Goal: Check status: Check status

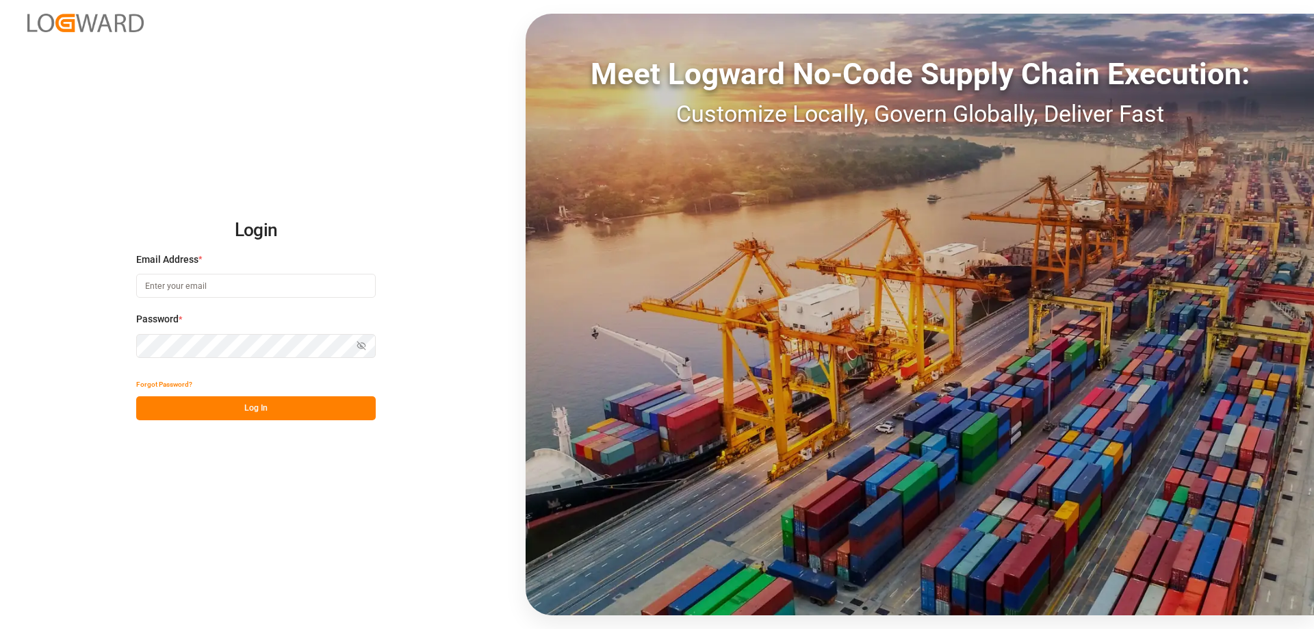
type input "mara-lynn.tan@leschaco.com"
click at [224, 406] on button "Log In" at bounding box center [256, 408] width 240 height 24
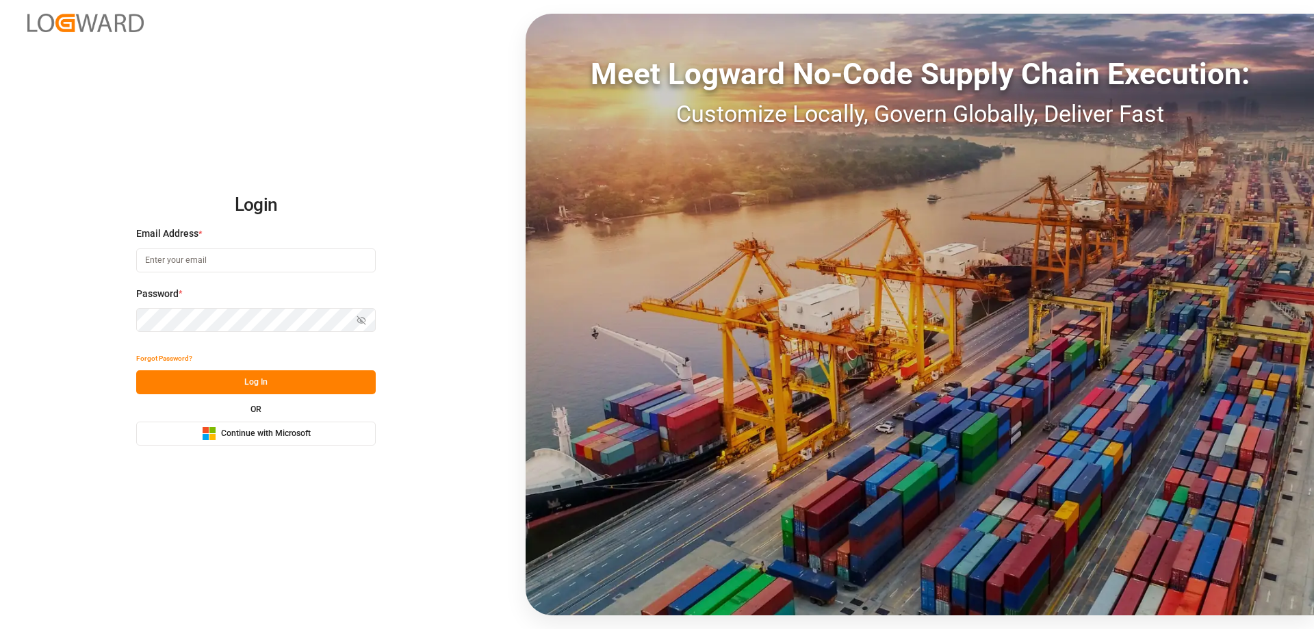
type input "[PERSON_NAME][EMAIL_ADDRESS][DOMAIN_NAME]"
click at [268, 384] on button "Log In" at bounding box center [256, 382] width 240 height 24
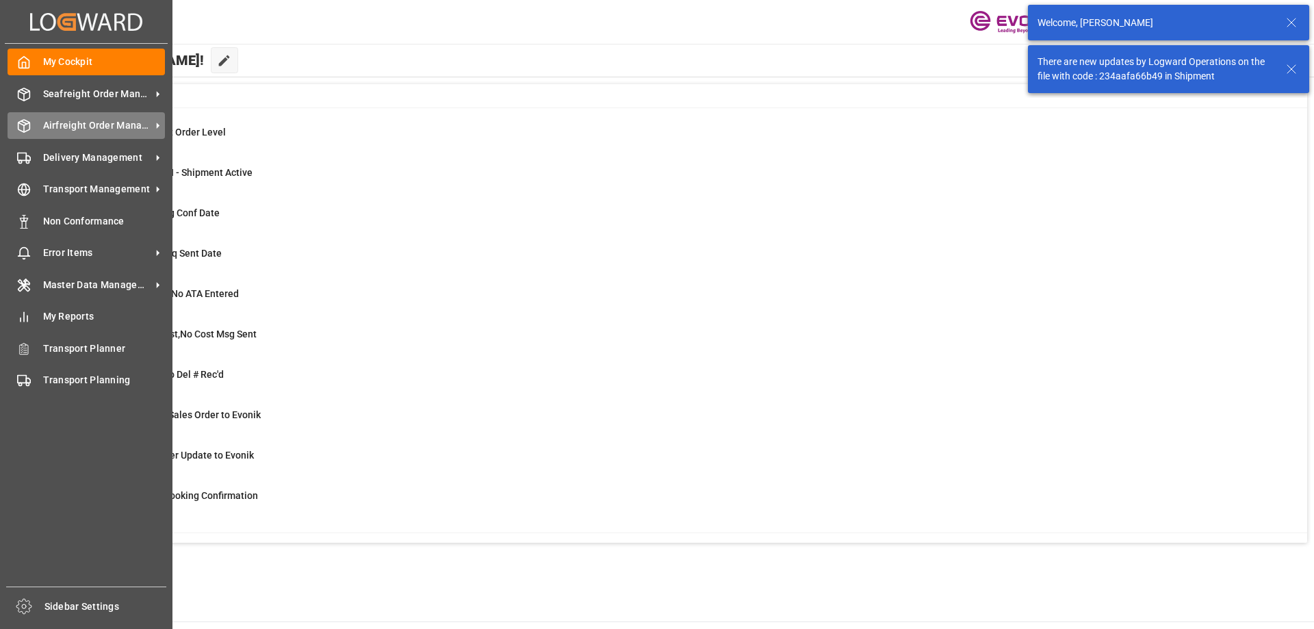
click at [36, 126] on div "Airfreight Order Management Airfreight Order Management" at bounding box center [86, 125] width 157 height 27
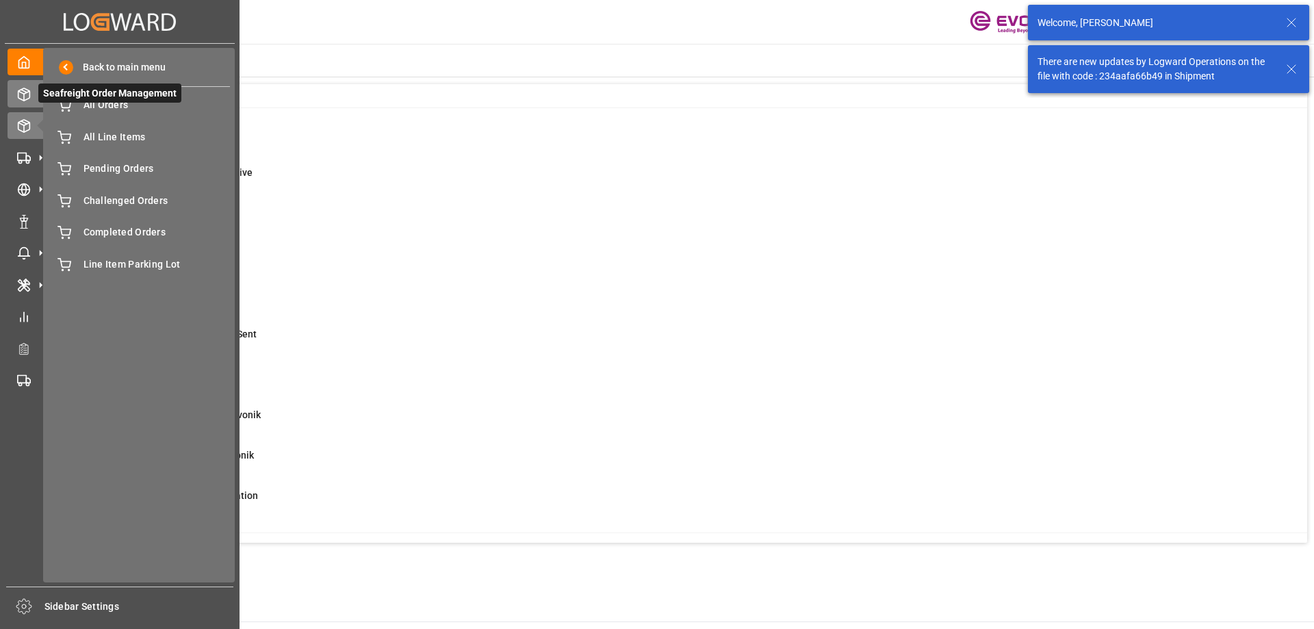
click at [23, 92] on icon at bounding box center [24, 95] width 14 height 14
click at [121, 105] on span "All Orders" at bounding box center [156, 105] width 147 height 14
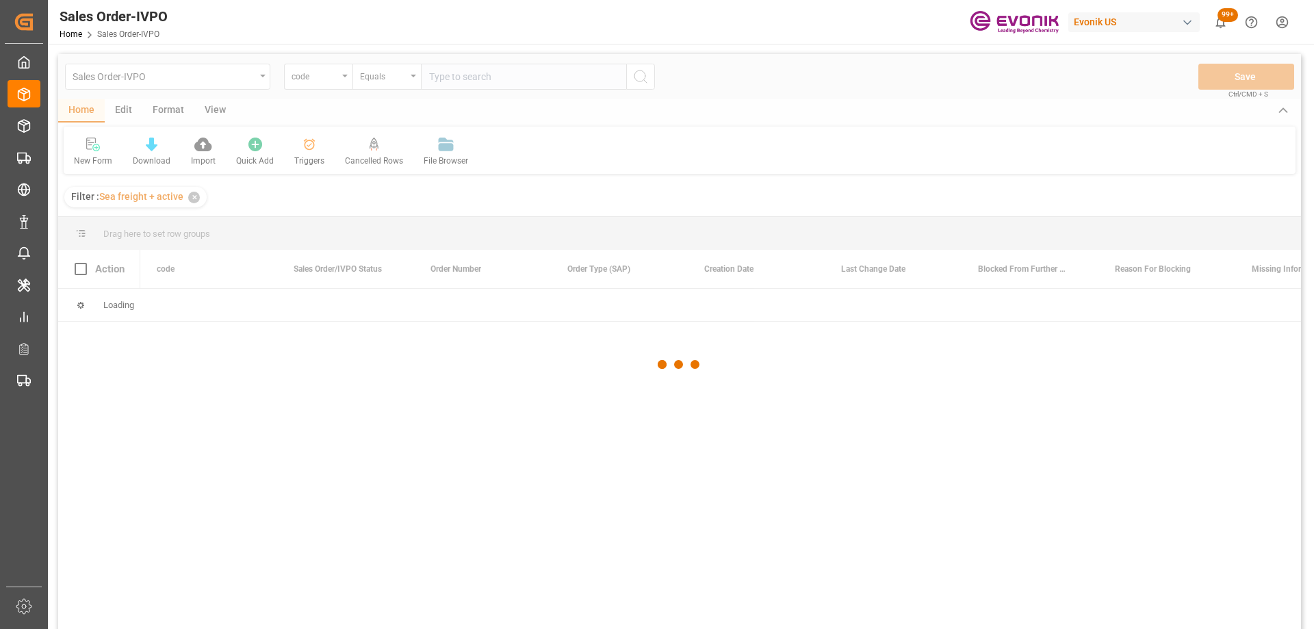
click at [328, 77] on div at bounding box center [679, 364] width 1243 height 621
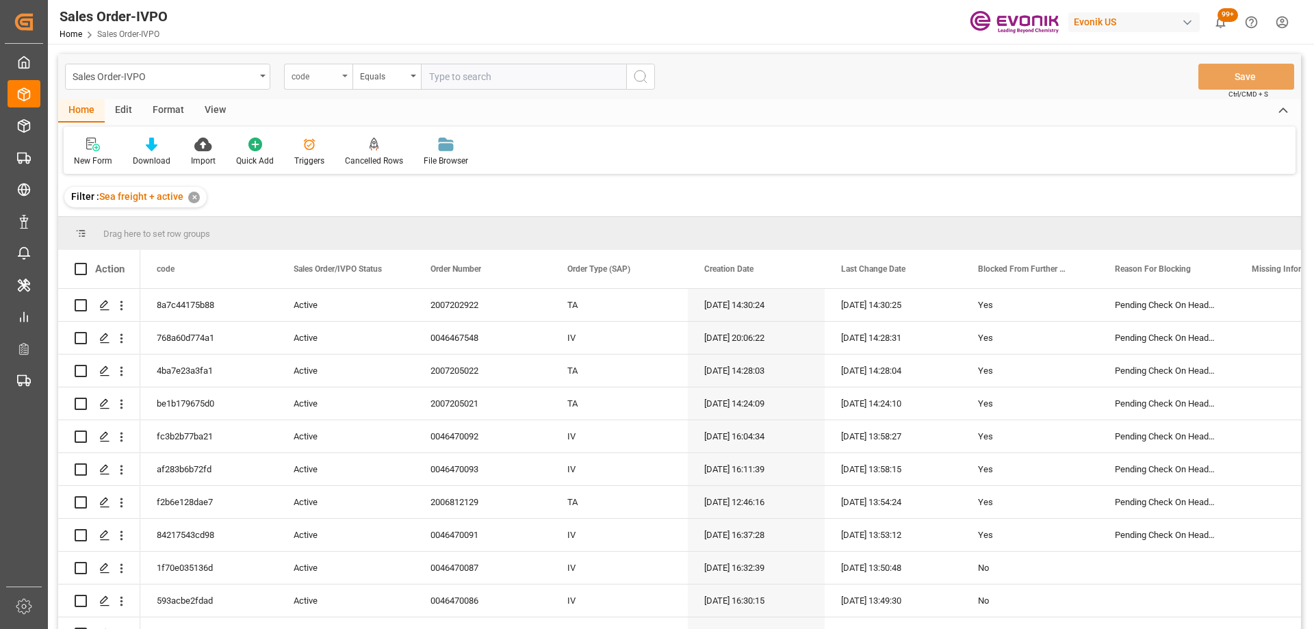
click at [334, 77] on div "code" at bounding box center [315, 75] width 47 height 16
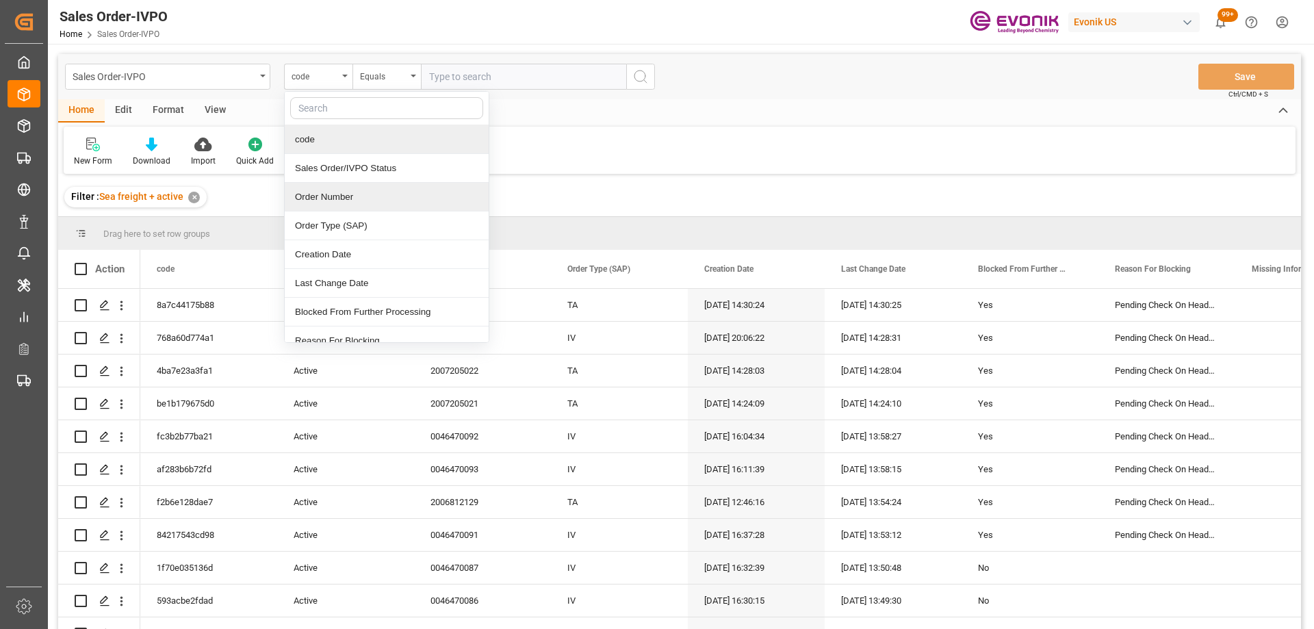
click at [346, 199] on div "Order Number" at bounding box center [387, 197] width 204 height 29
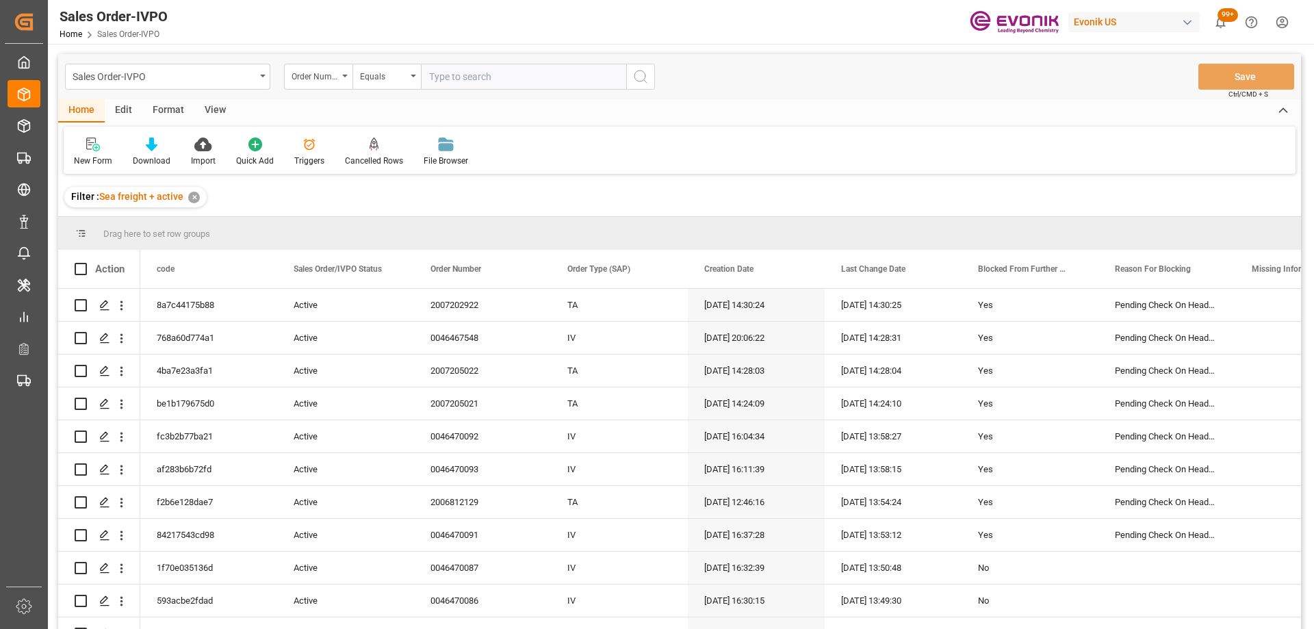
click at [466, 75] on input "text" at bounding box center [523, 77] width 205 height 26
paste input "0046472390"
type input "0046472390"
click at [642, 71] on circle "search button" at bounding box center [639, 75] width 11 height 11
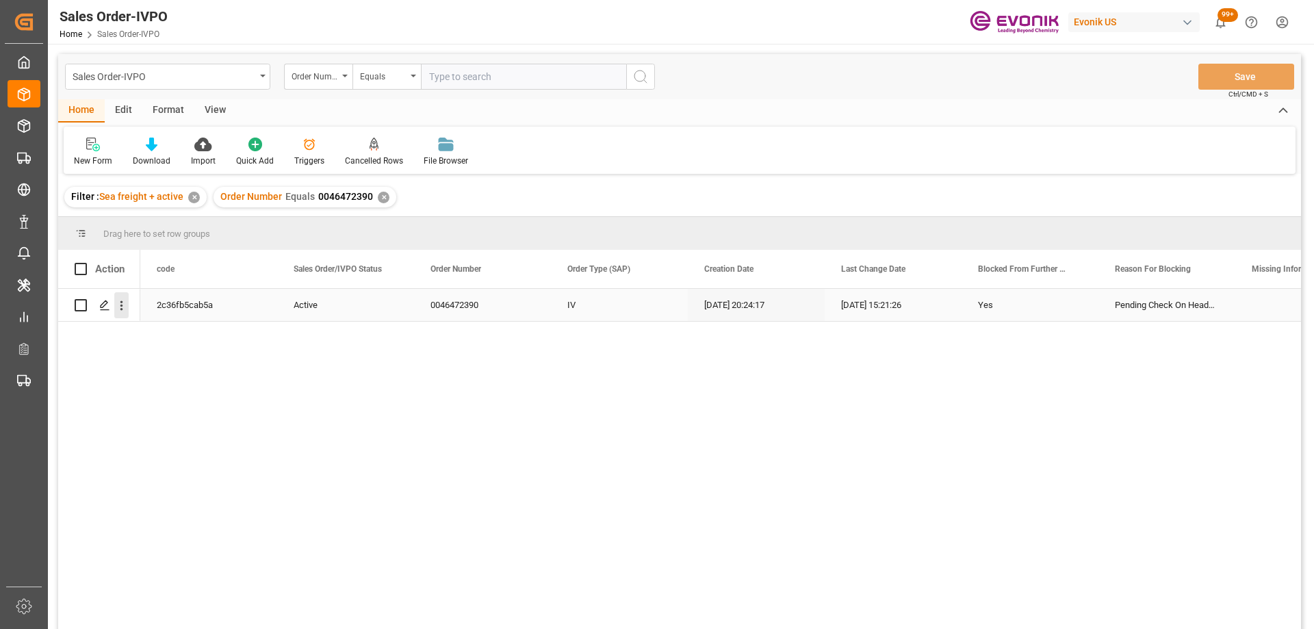
click at [125, 314] on button "open menu" at bounding box center [121, 305] width 14 height 26
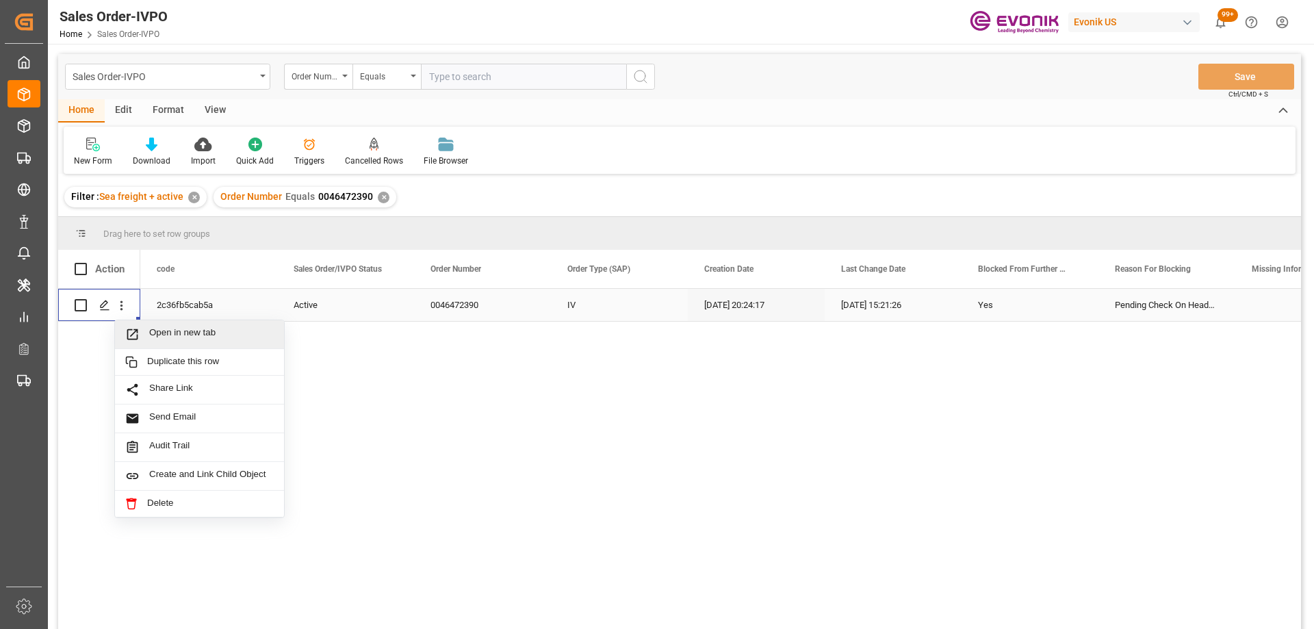
click at [158, 339] on span "Open in new tab" at bounding box center [211, 334] width 125 height 14
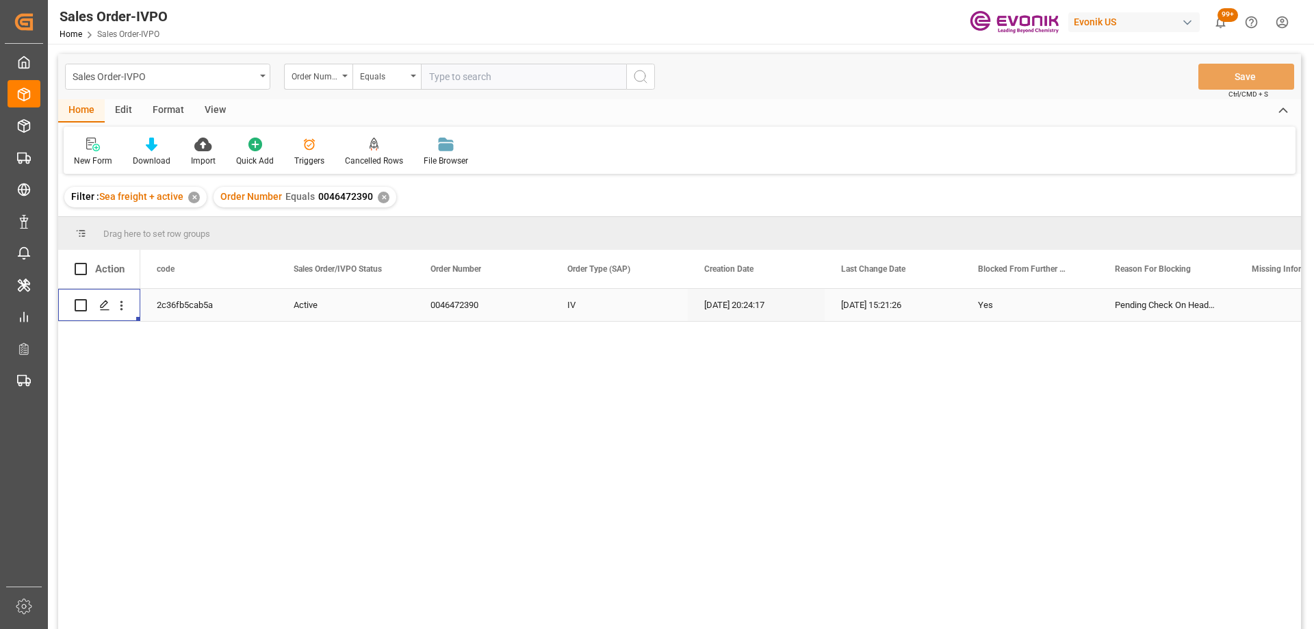
click at [489, 70] on input "text" at bounding box center [523, 77] width 205 height 26
paste input "0046467548"
type input "0046467548"
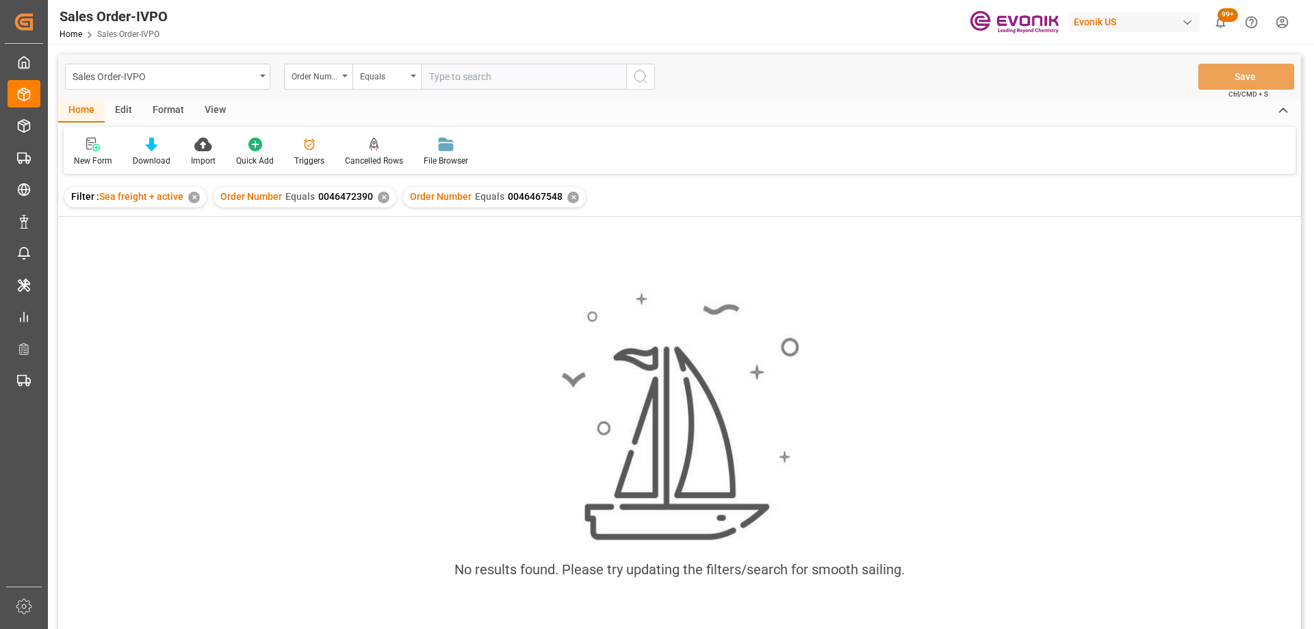
click at [378, 197] on div "✕" at bounding box center [384, 198] width 12 height 12
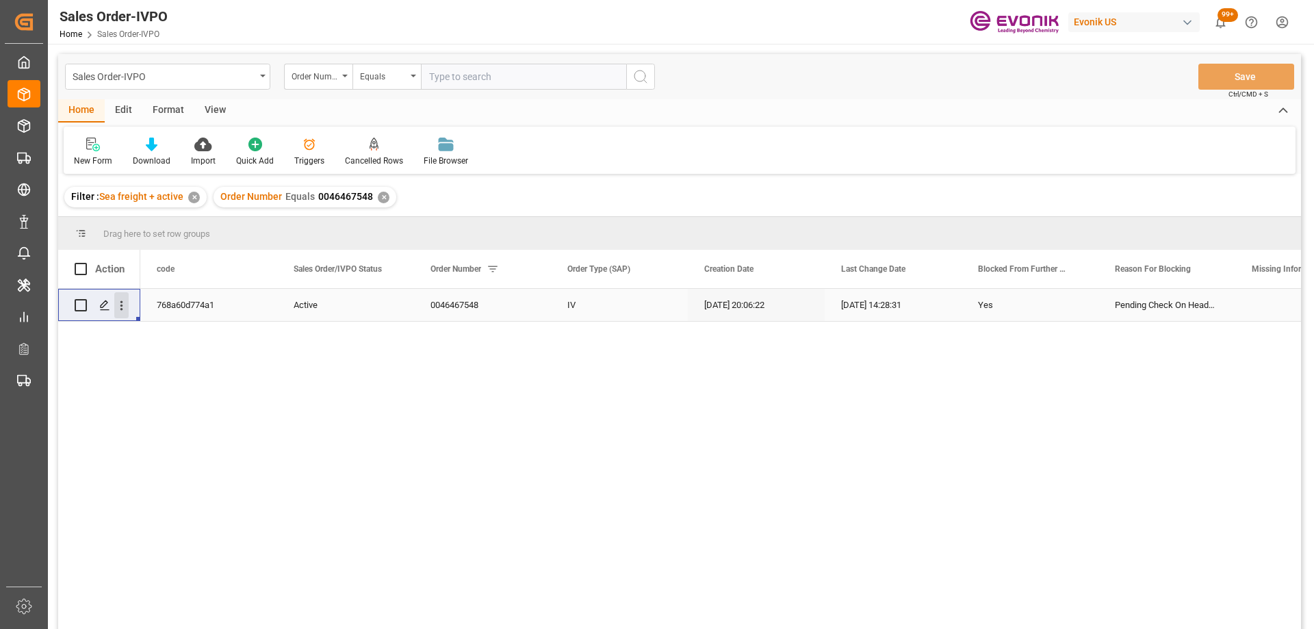
click at [125, 310] on icon "open menu" at bounding box center [121, 305] width 14 height 14
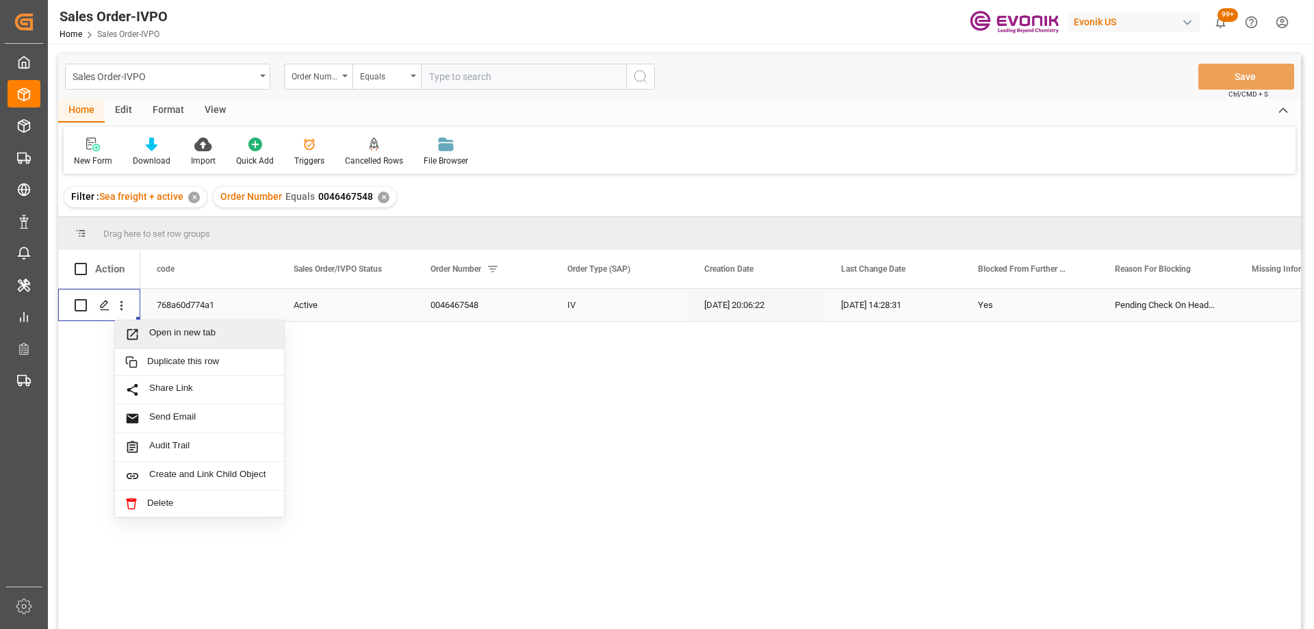
click at [156, 336] on span "Open in new tab" at bounding box center [211, 334] width 125 height 14
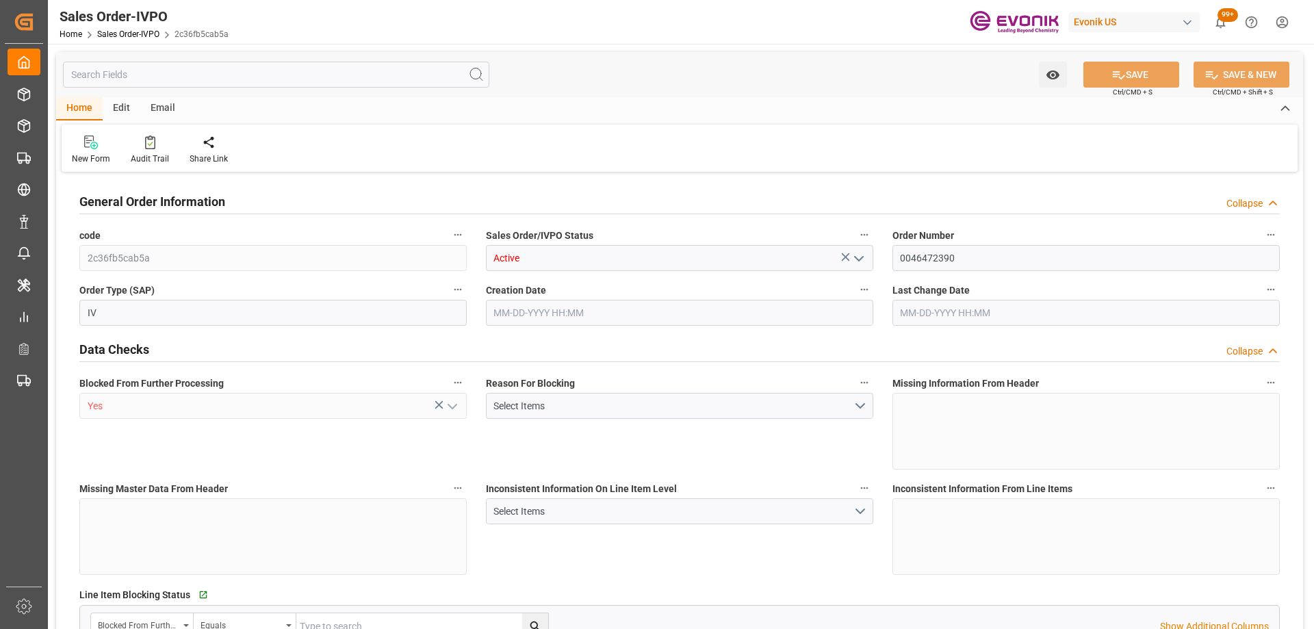
type input "JPYOK"
type input "0"
type input "1"
type input "1770.16"
type input "[DATE] 20:24"
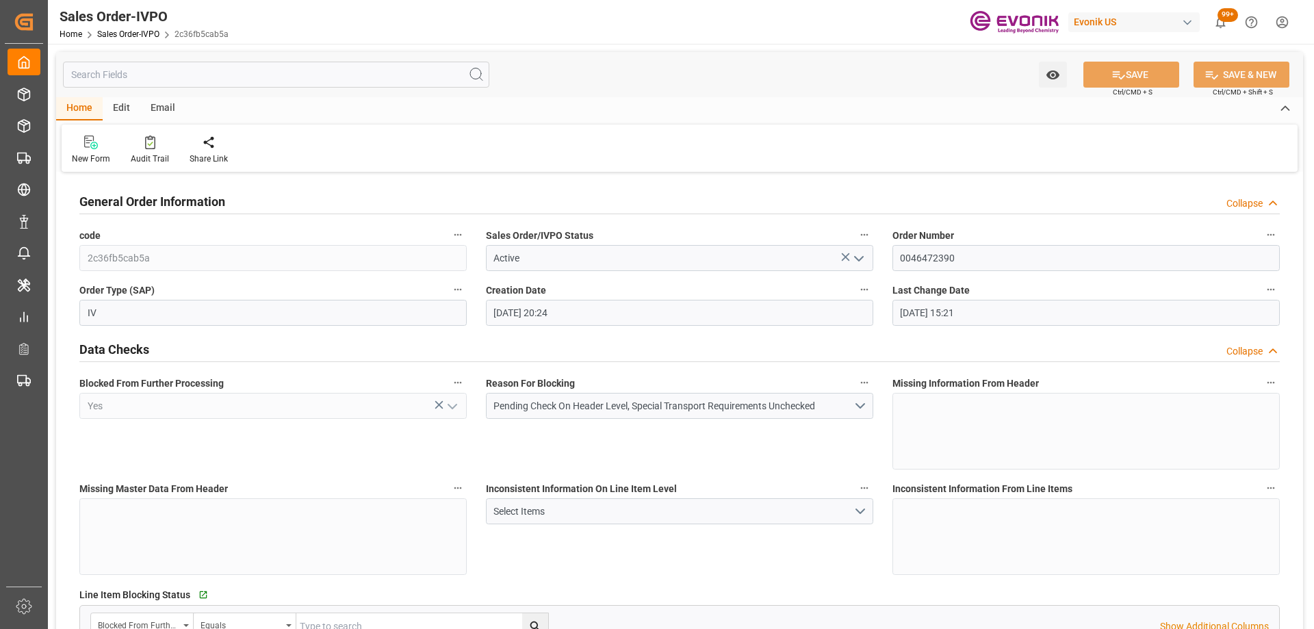
type input "[DATE] 15:21"
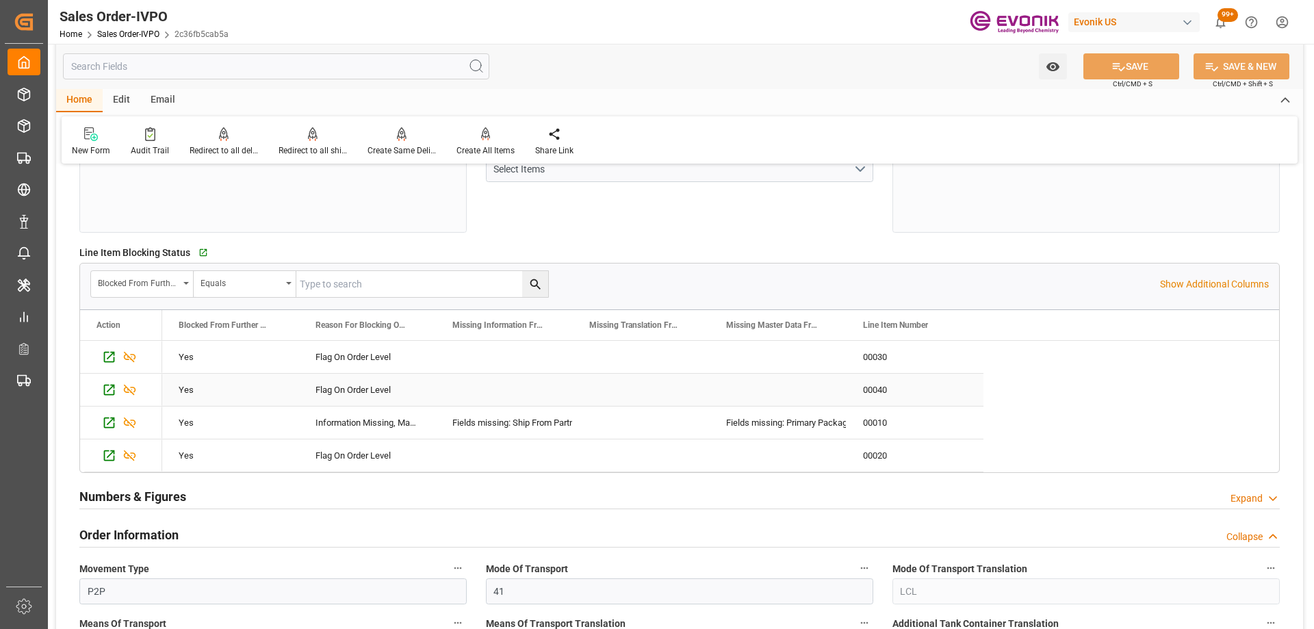
scroll to position [684, 0]
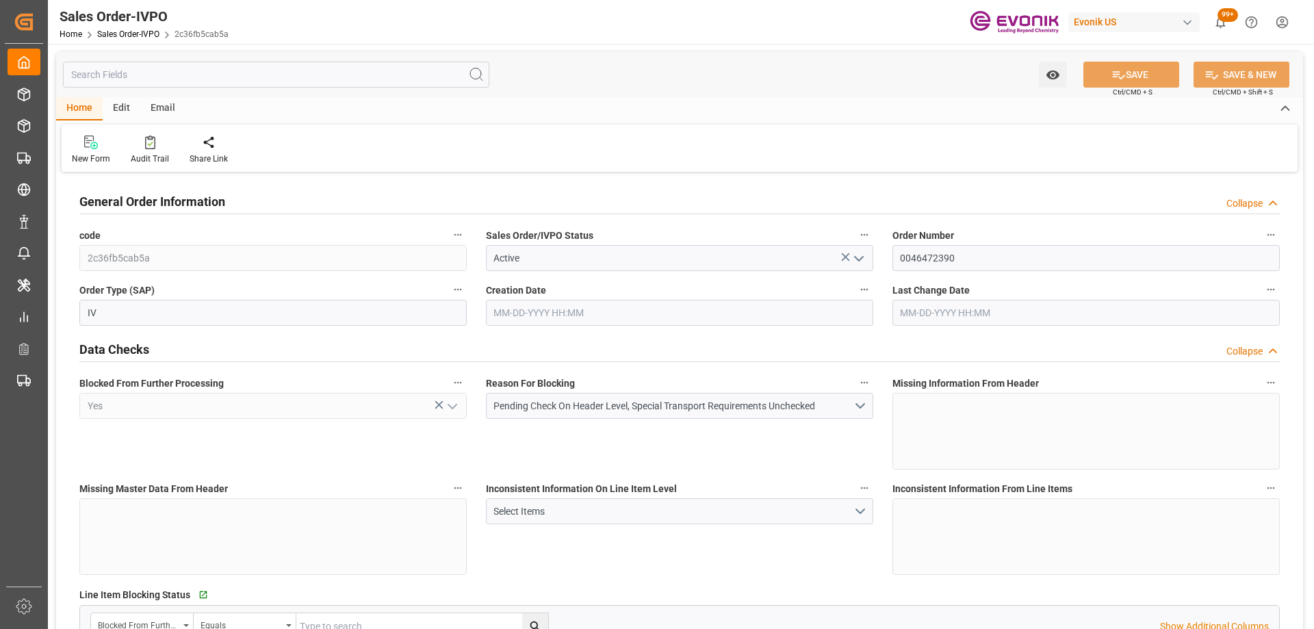
type input "JPYOK"
type input "0"
type input "1"
type input "1770.16"
type input "[DATE] 20:24"
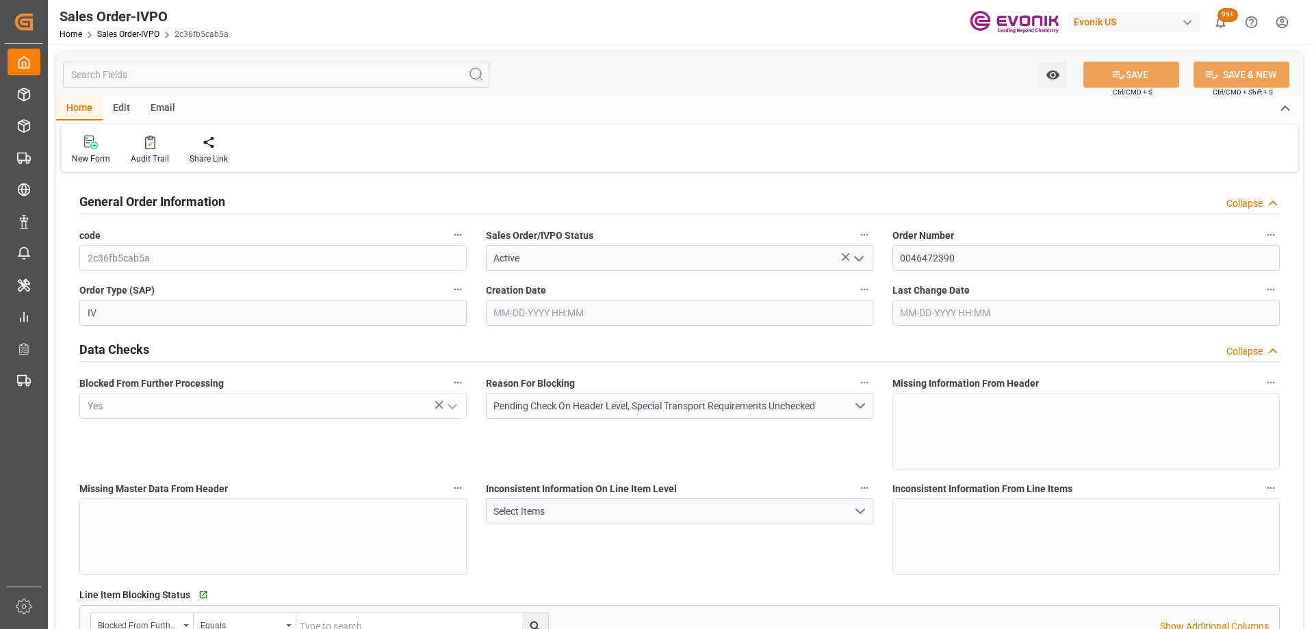
type input "[DATE] 15:21"
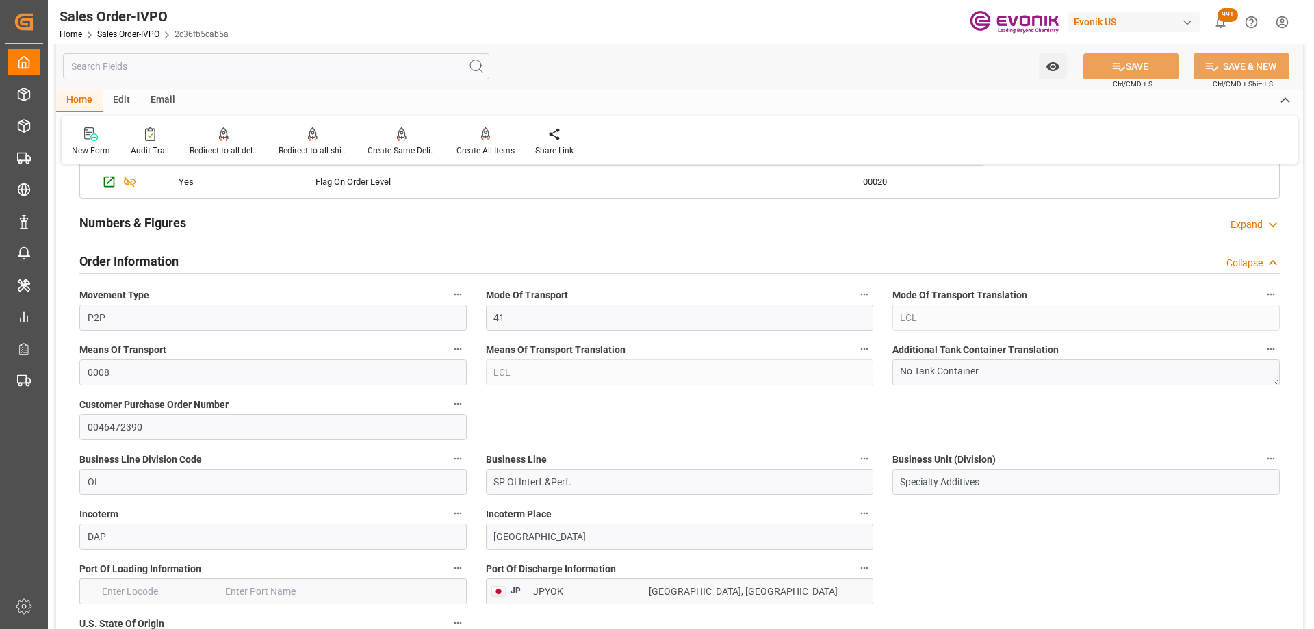
scroll to position [411, 0]
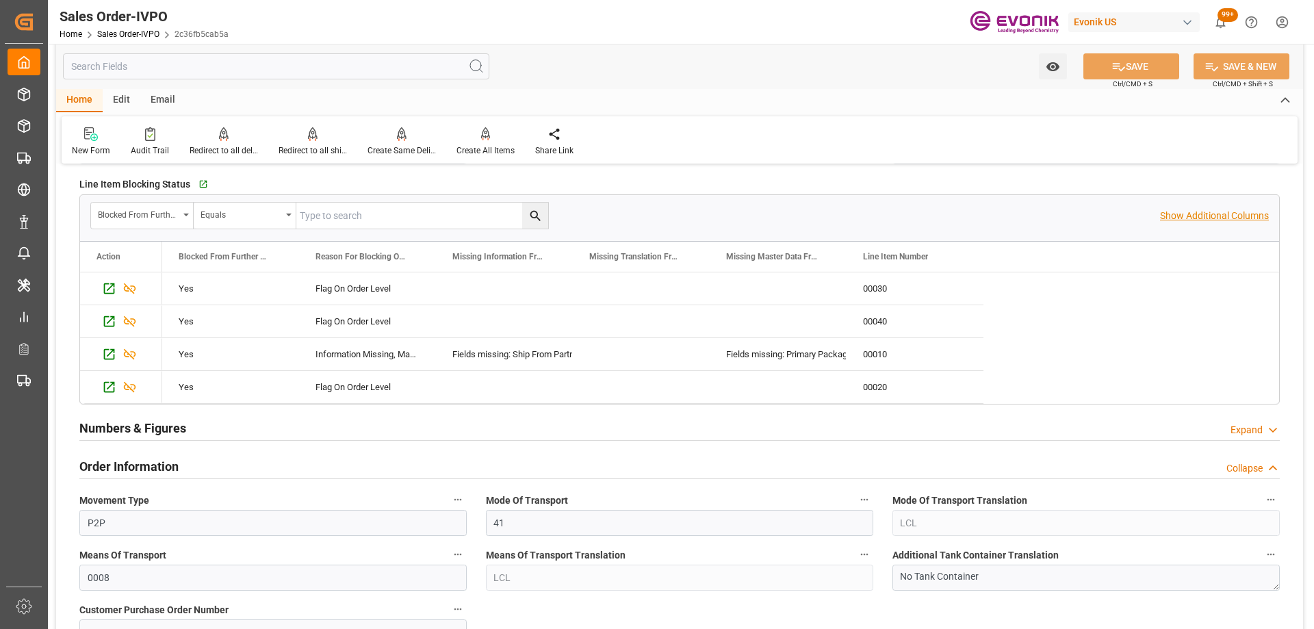
click at [1210, 212] on p "Show Additional Columns" at bounding box center [1214, 216] width 109 height 14
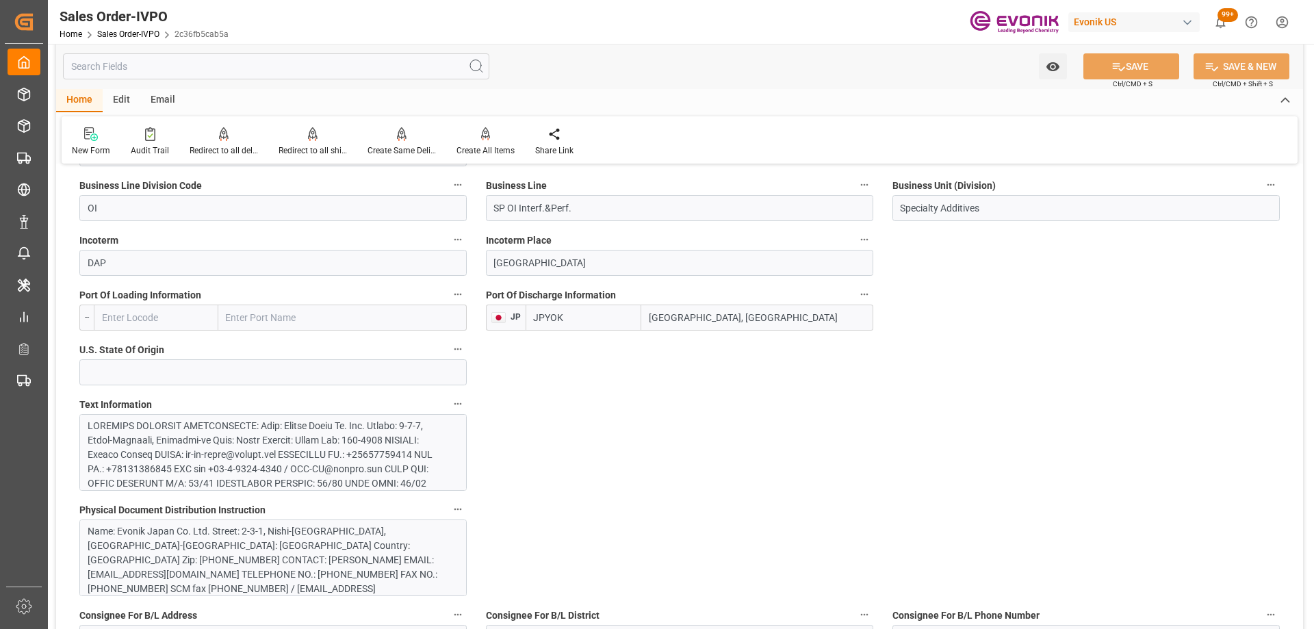
scroll to position [821, 0]
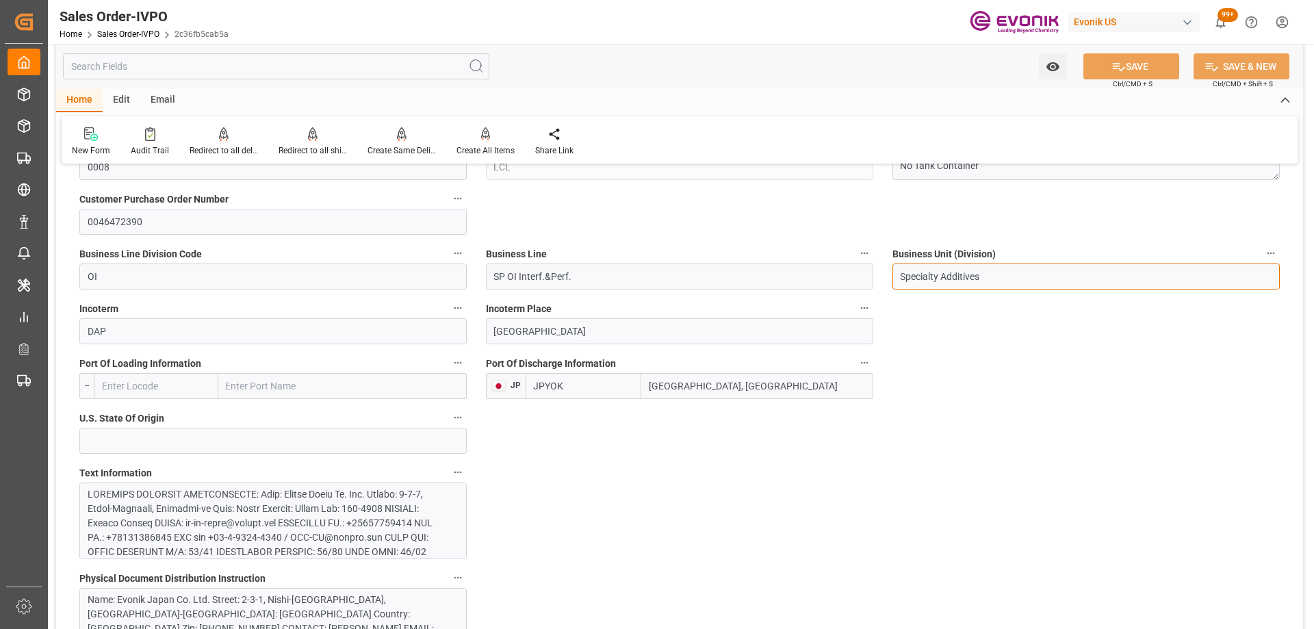
click at [1119, 285] on input "Specialty Additives" at bounding box center [1085, 276] width 387 height 26
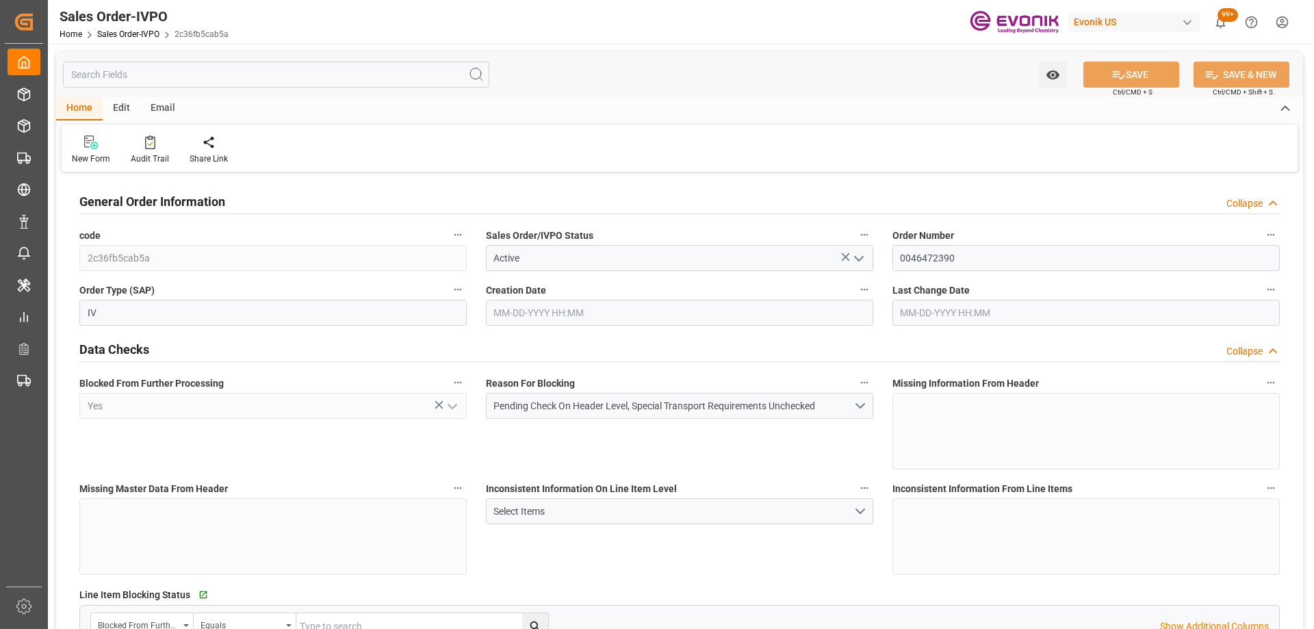
type input "JPYOK"
type input "0"
type input "1"
type input "1770.16"
type input "[DATE] 20:24"
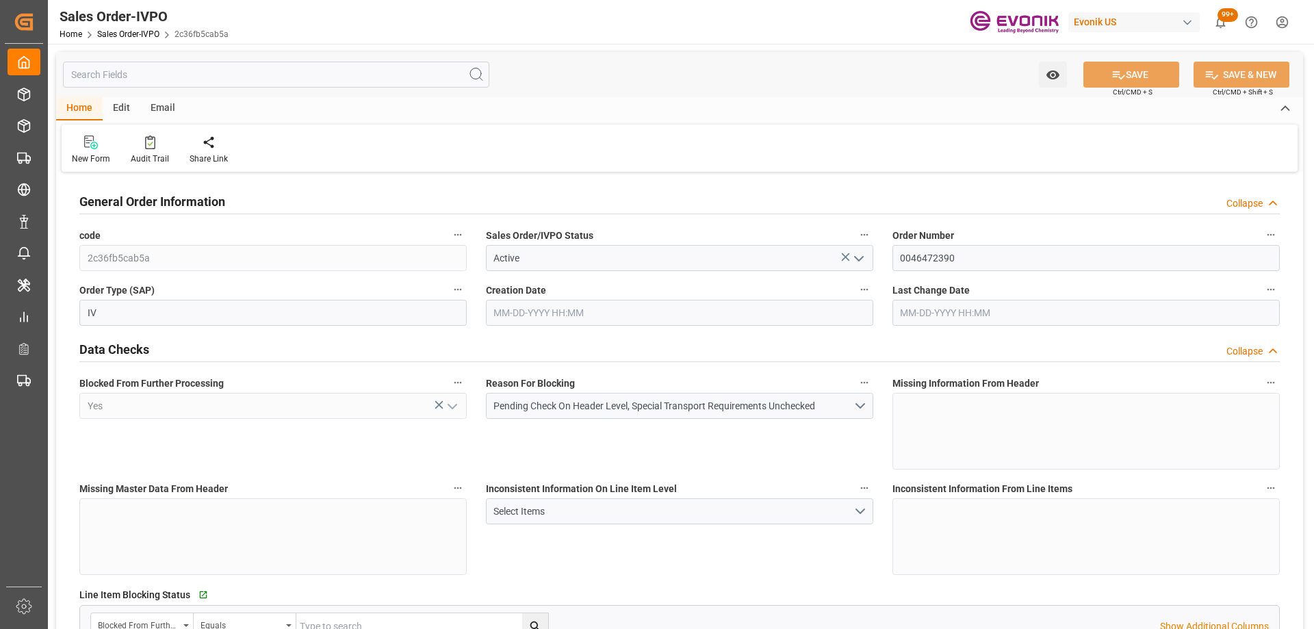
type input "[DATE] 15:21"
type input "JPYOK"
type input "0"
type input "1"
type input "1770.16"
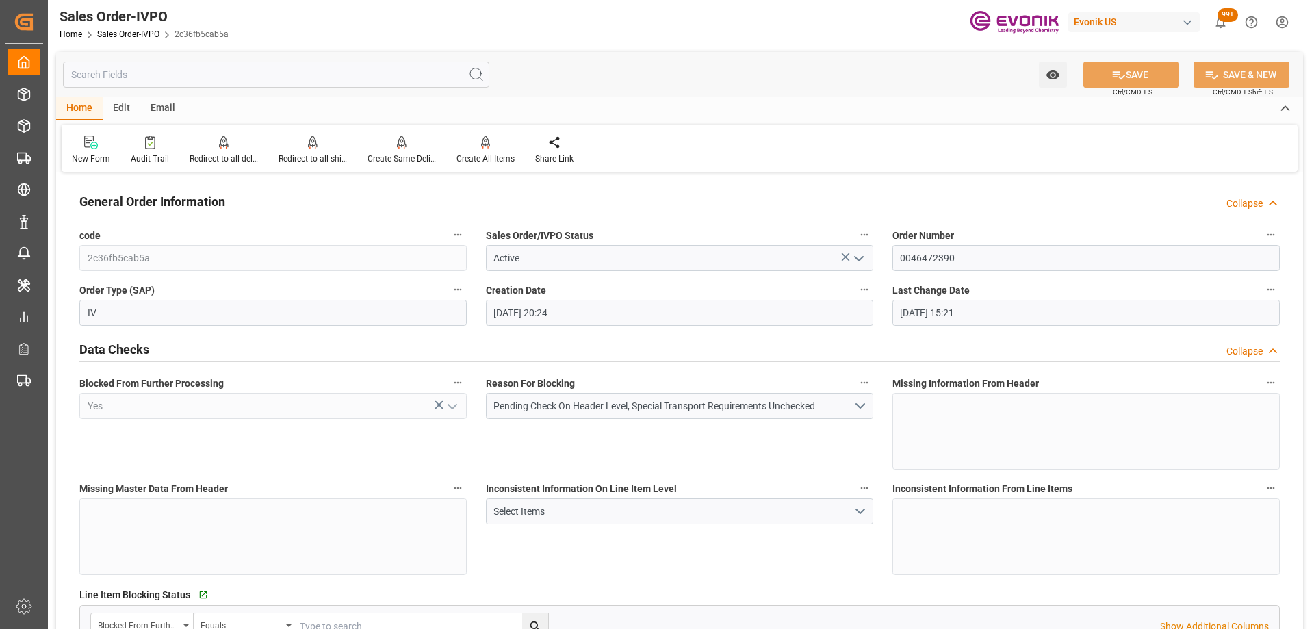
type input "[DATE] 20:24"
type input "[DATE] 15:21"
type input "JPYOK"
type input "0"
type input "1"
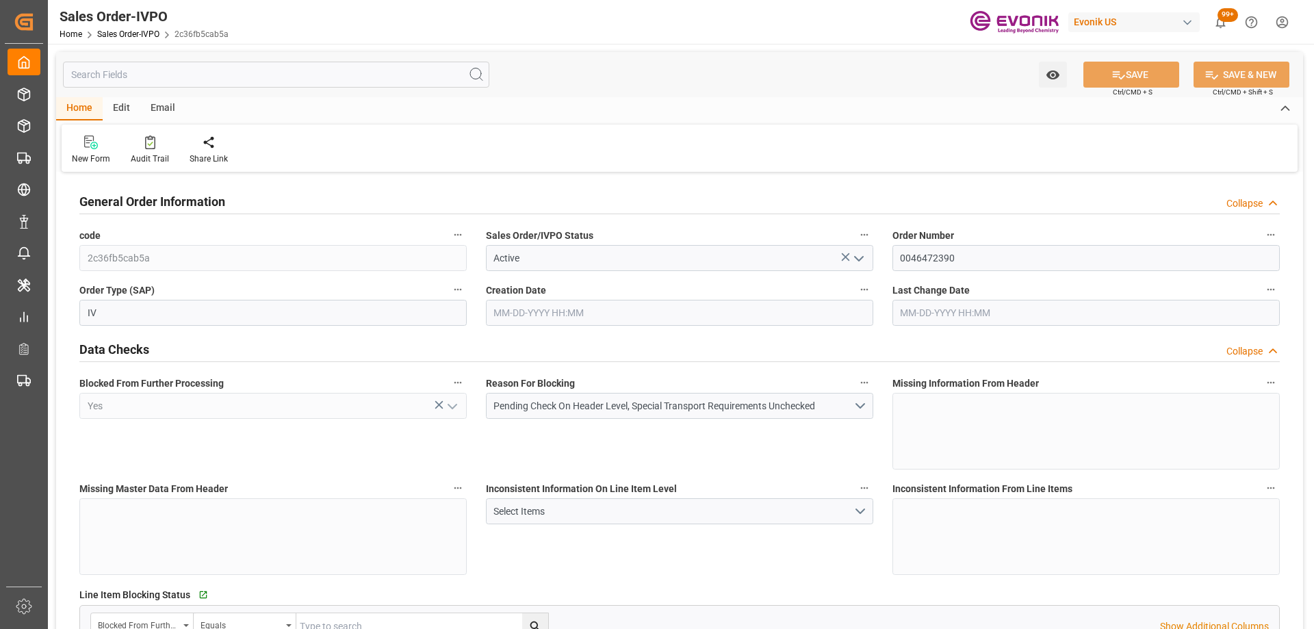
type input "1770.16"
type input "[DATE] 20:24"
type input "[DATE] 15:21"
type input "JPYOK"
type input "0"
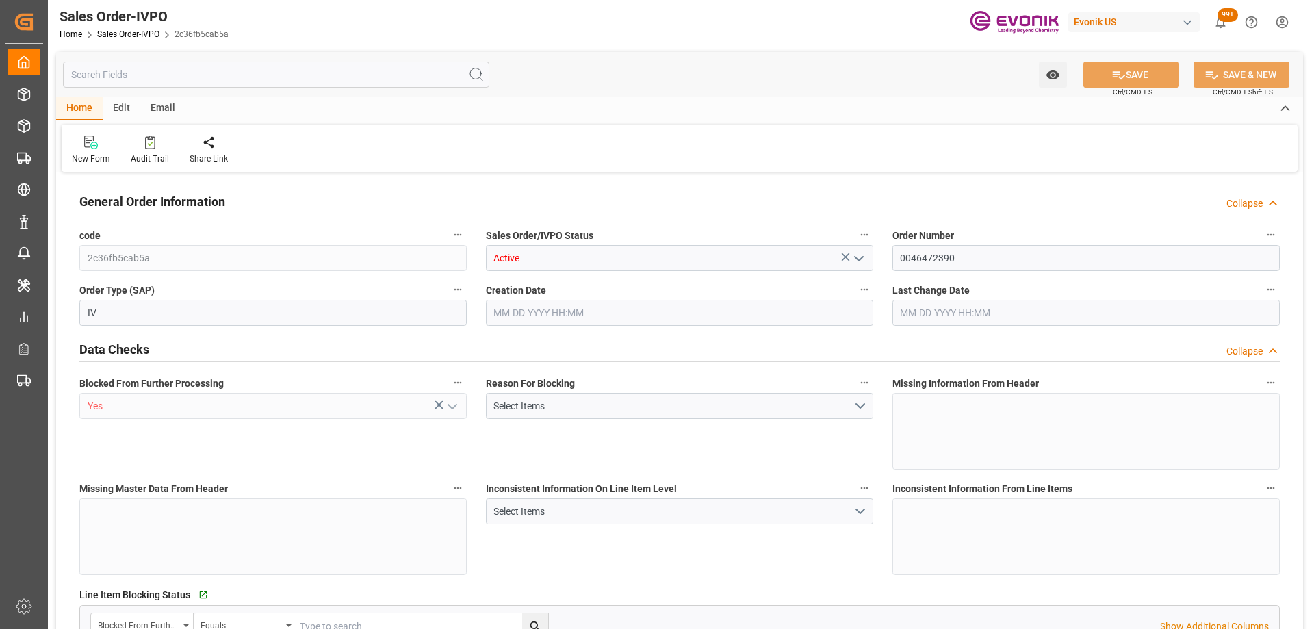
type input "1"
type input "1770.16"
type input "[DATE] 20:24"
type input "[DATE] 15:21"
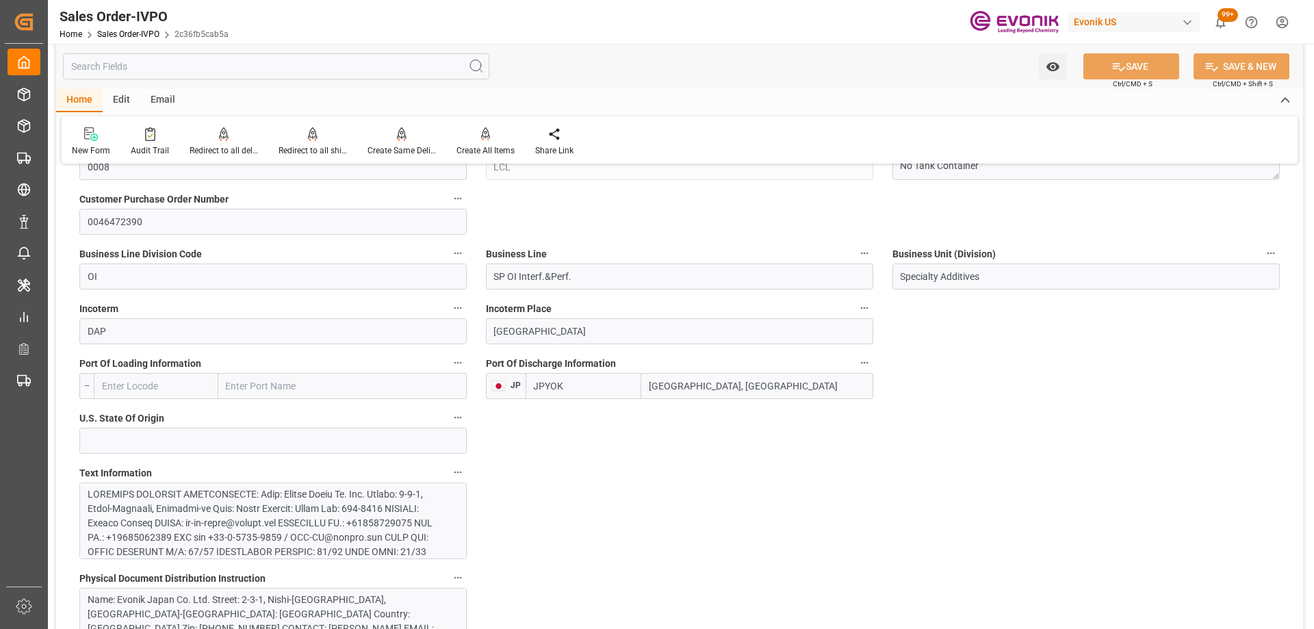
scroll to position [1232, 0]
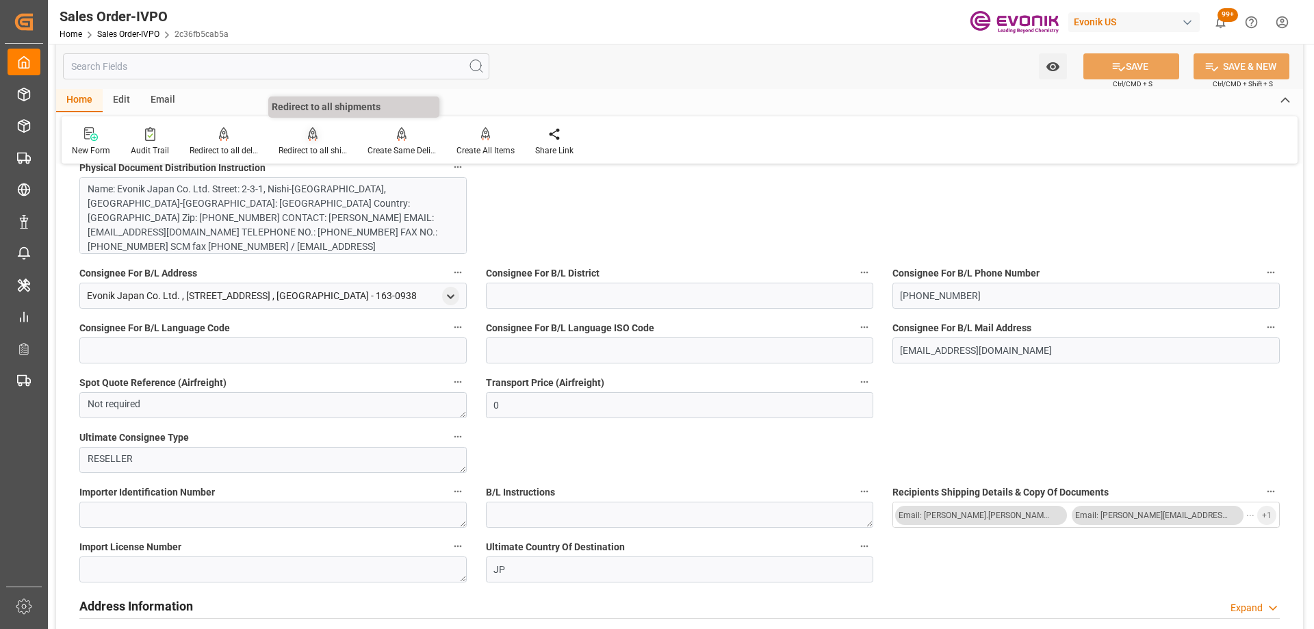
click at [300, 153] on div "Redirect to all shipments" at bounding box center [313, 150] width 68 height 12
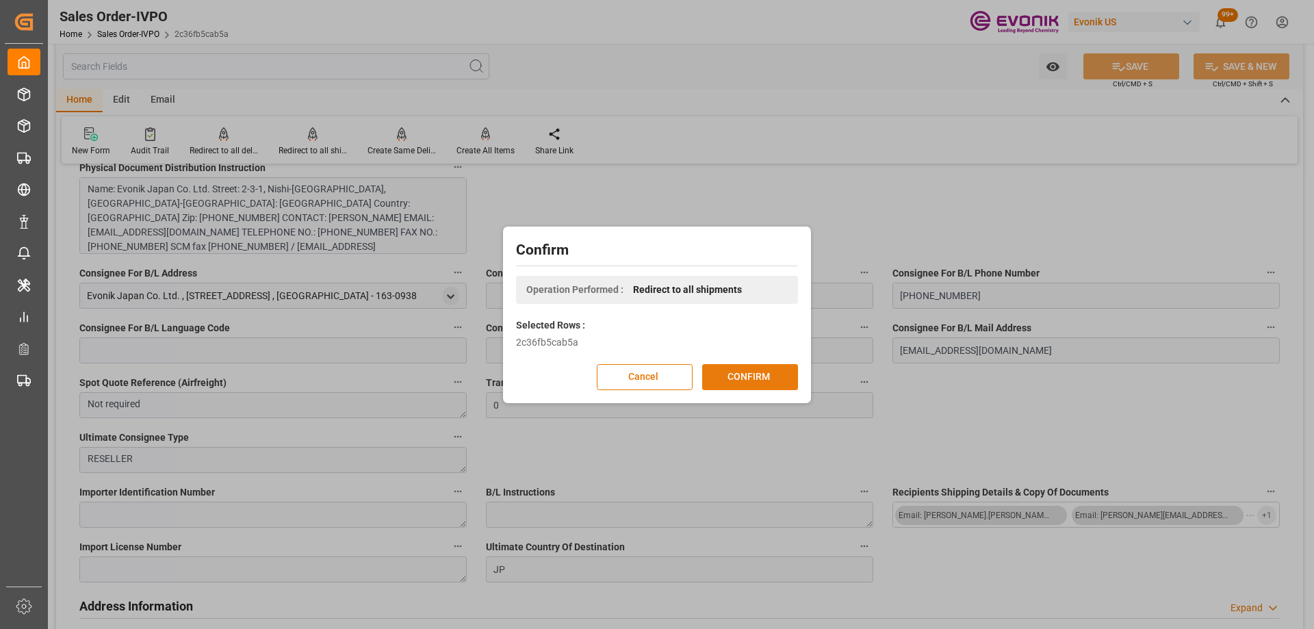
click at [755, 383] on button "CONFIRM" at bounding box center [750, 377] width 96 height 26
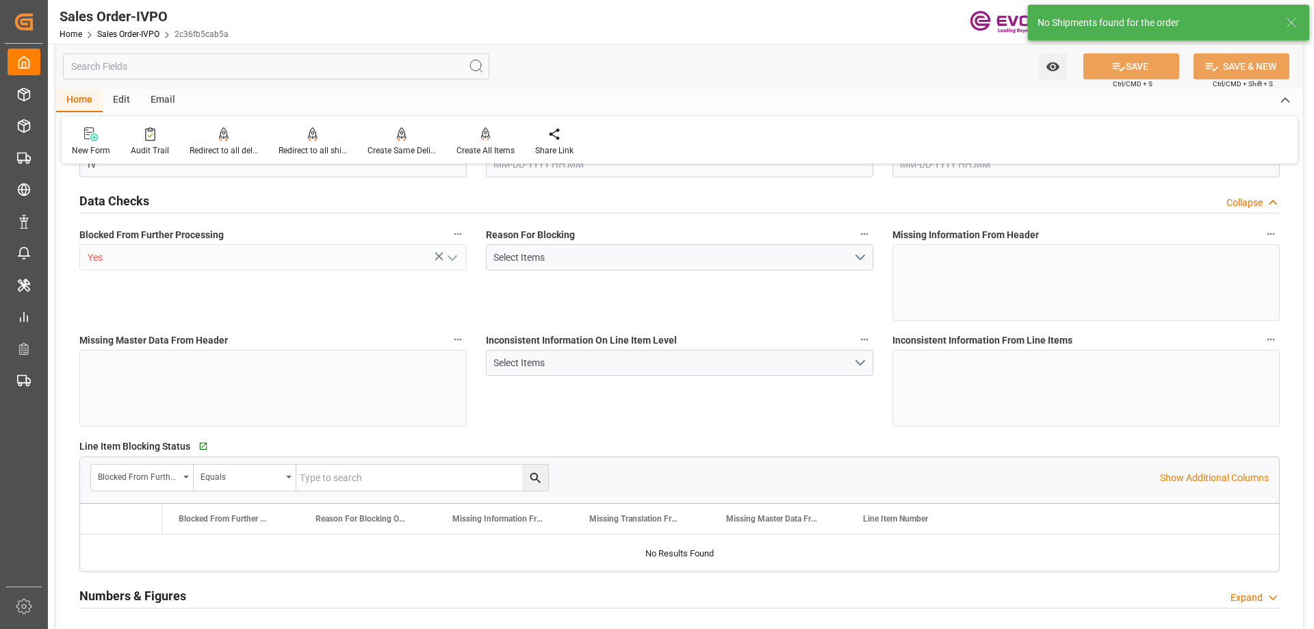
type input "JPYOK"
type input "0"
type input "1"
type input "1770.16"
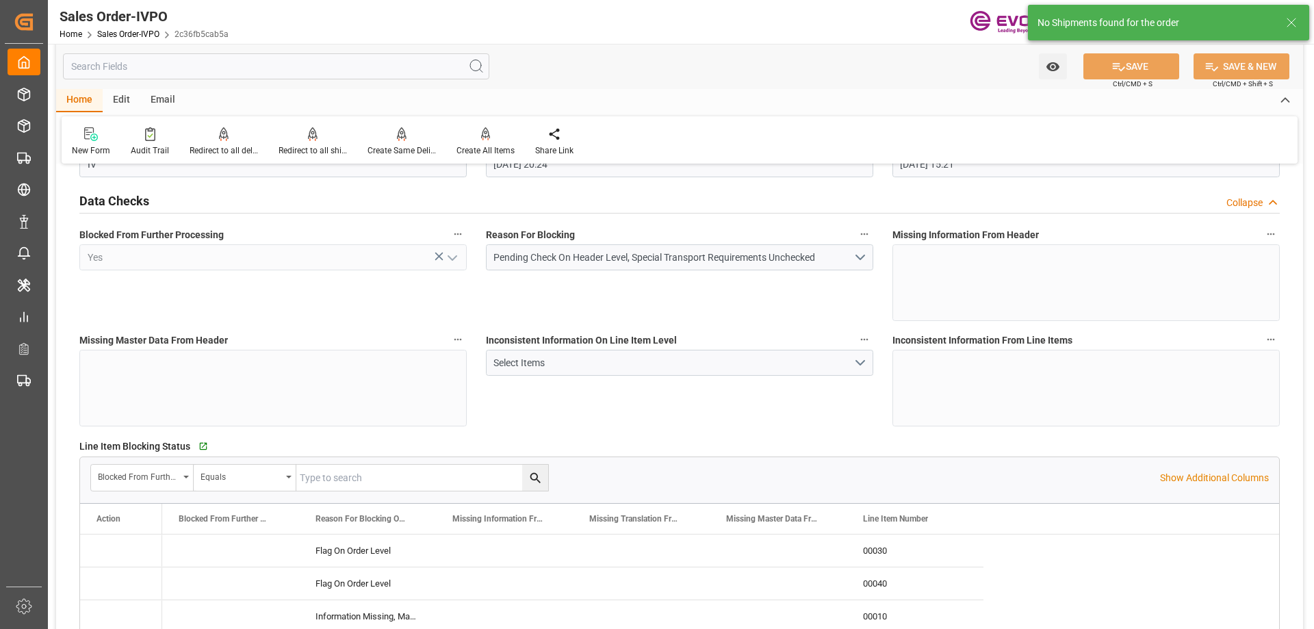
type input "[DATE] 20:24"
type input "[DATE] 15:21"
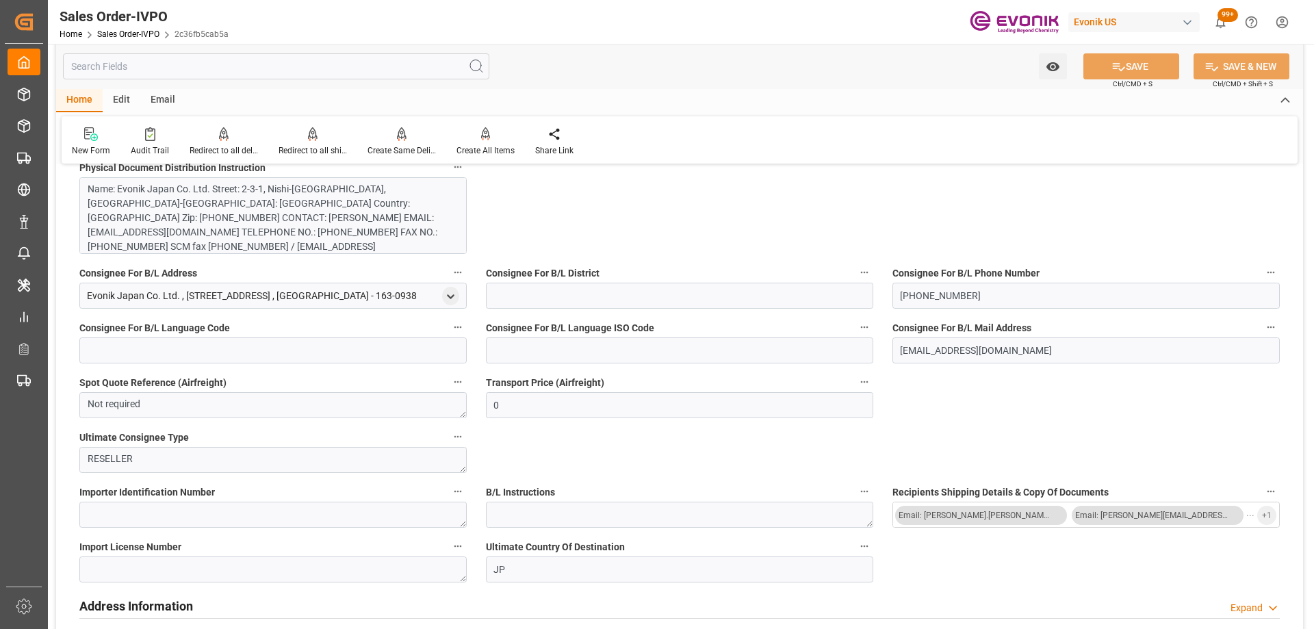
scroll to position [753, 0]
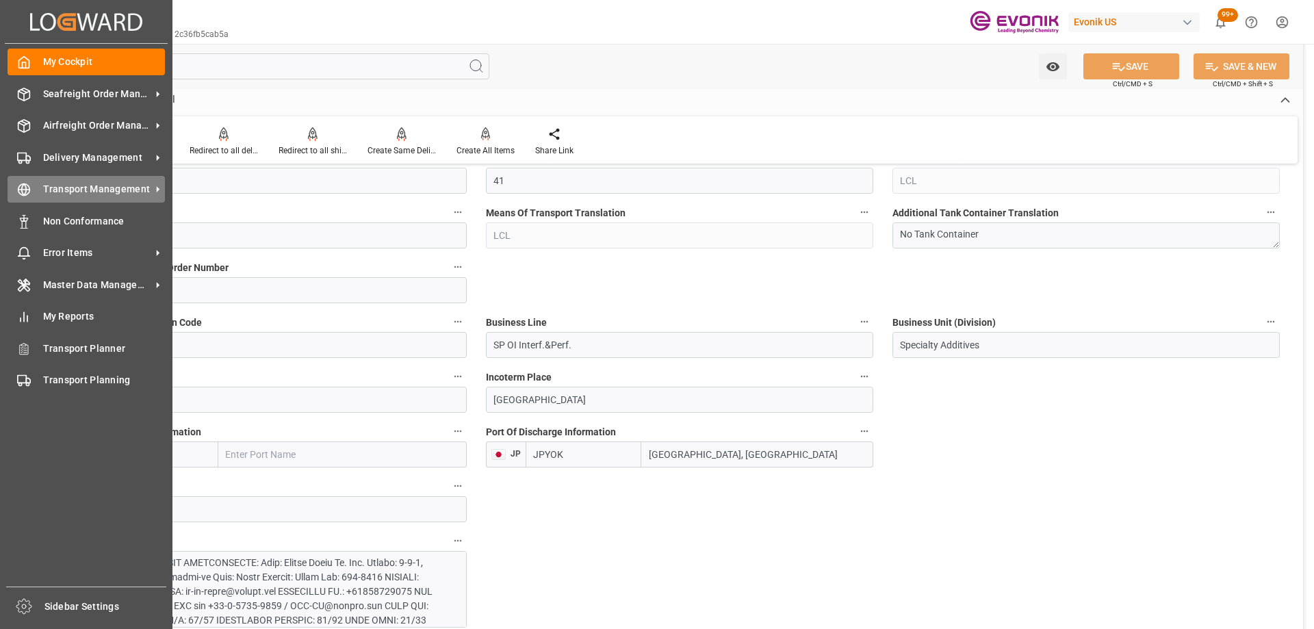
click at [97, 189] on span "Transport Management" at bounding box center [97, 189] width 108 height 14
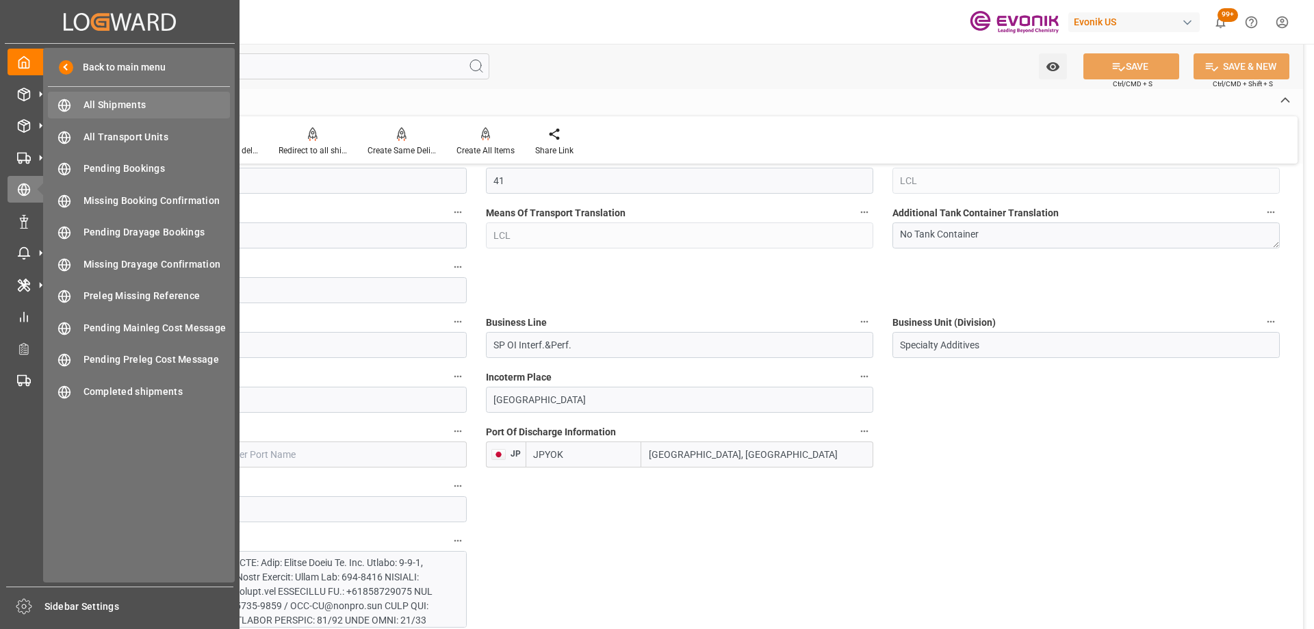
click at [131, 111] on span "All Shipments" at bounding box center [156, 105] width 147 height 14
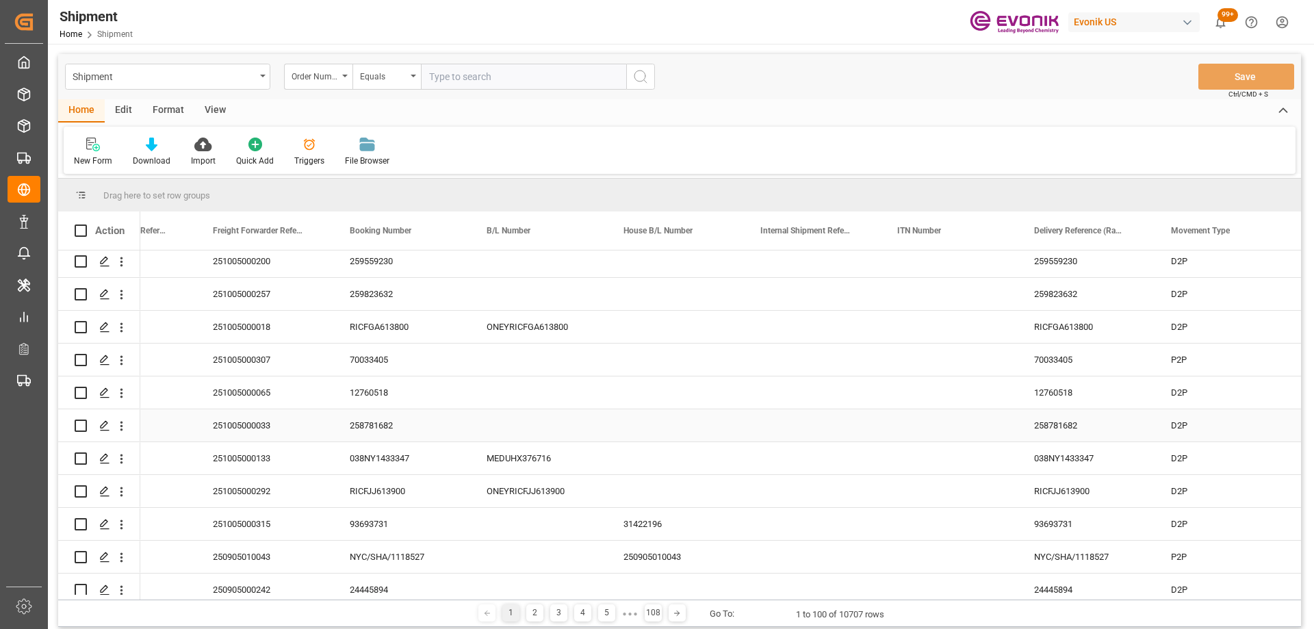
scroll to position [274, 0]
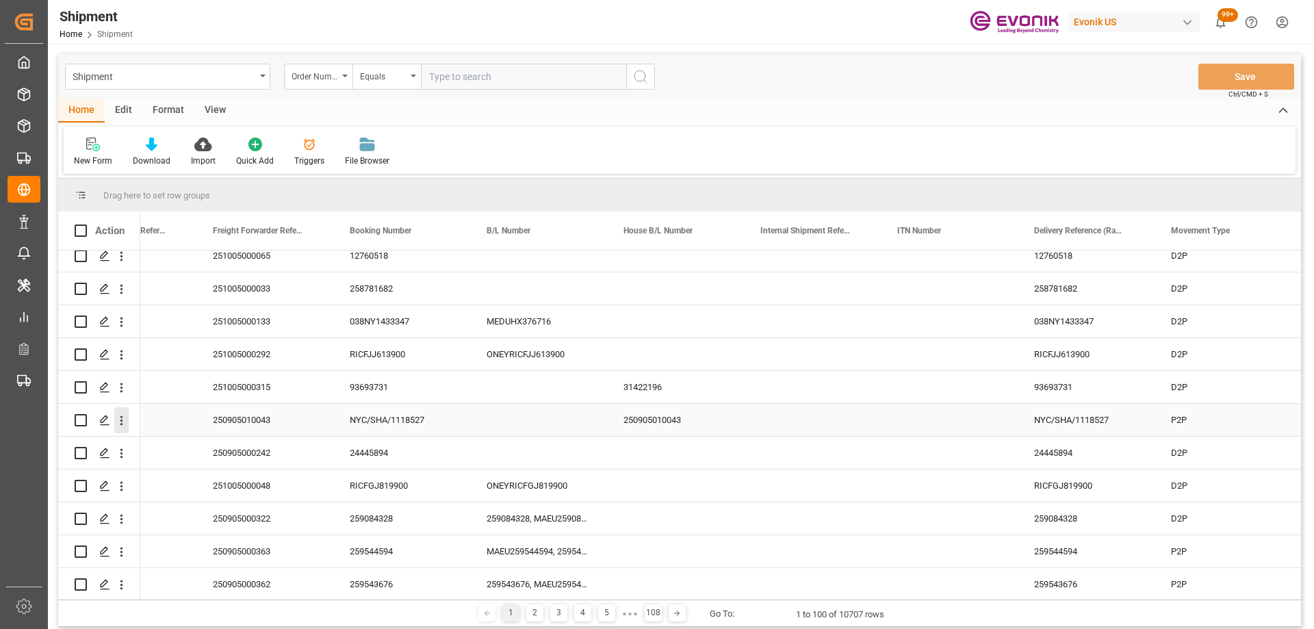
click at [123, 419] on icon "open menu" at bounding box center [121, 420] width 14 height 14
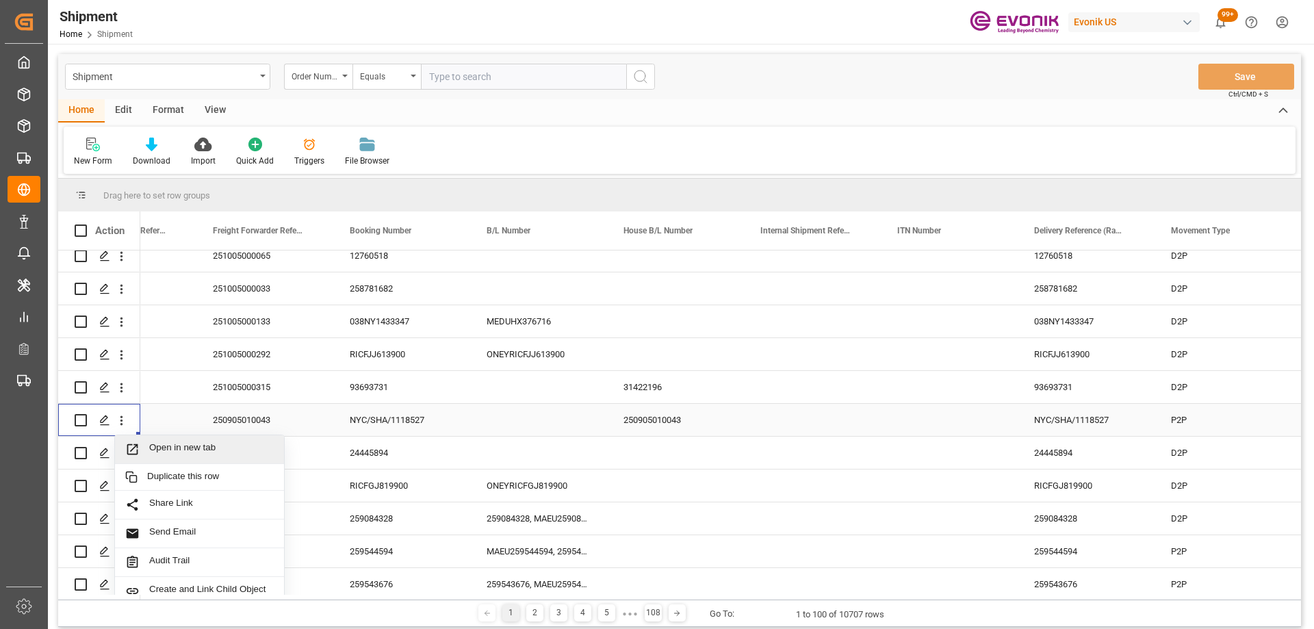
click at [171, 450] on span "Open in new tab" at bounding box center [211, 449] width 125 height 14
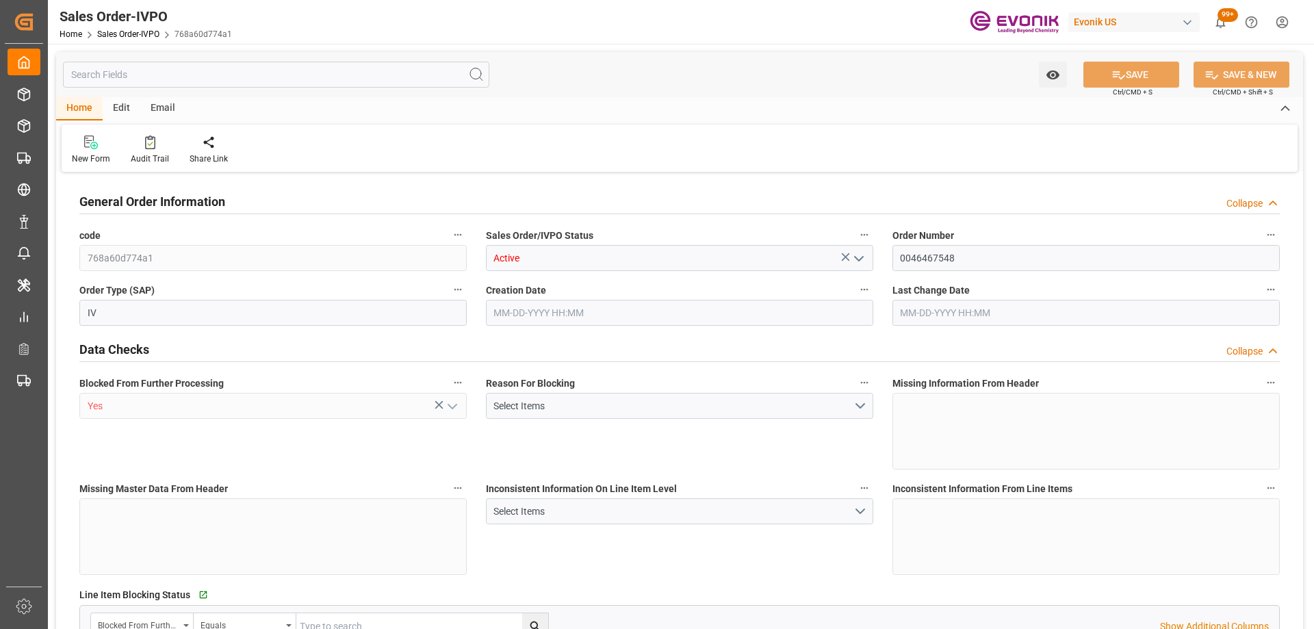
type input "CNHUA"
type input "0"
type input "1"
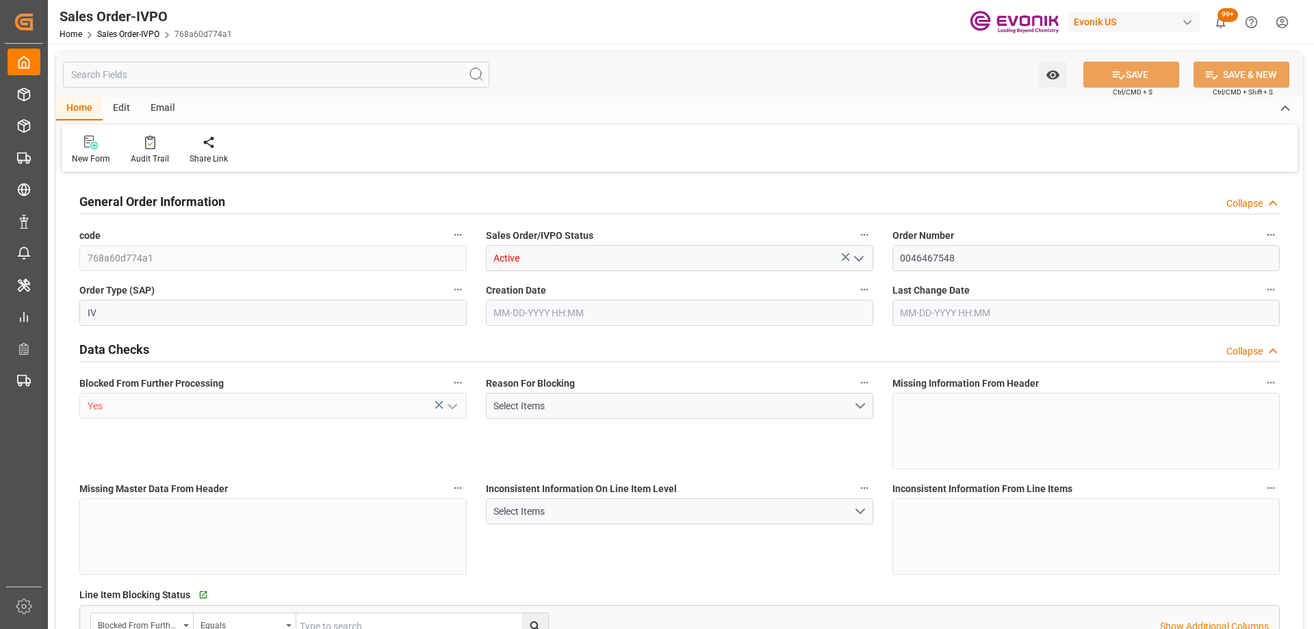
type input "13158.84"
type input "19.4121"
type input "17000"
type input "30"
type input "09-24-2025 20:06"
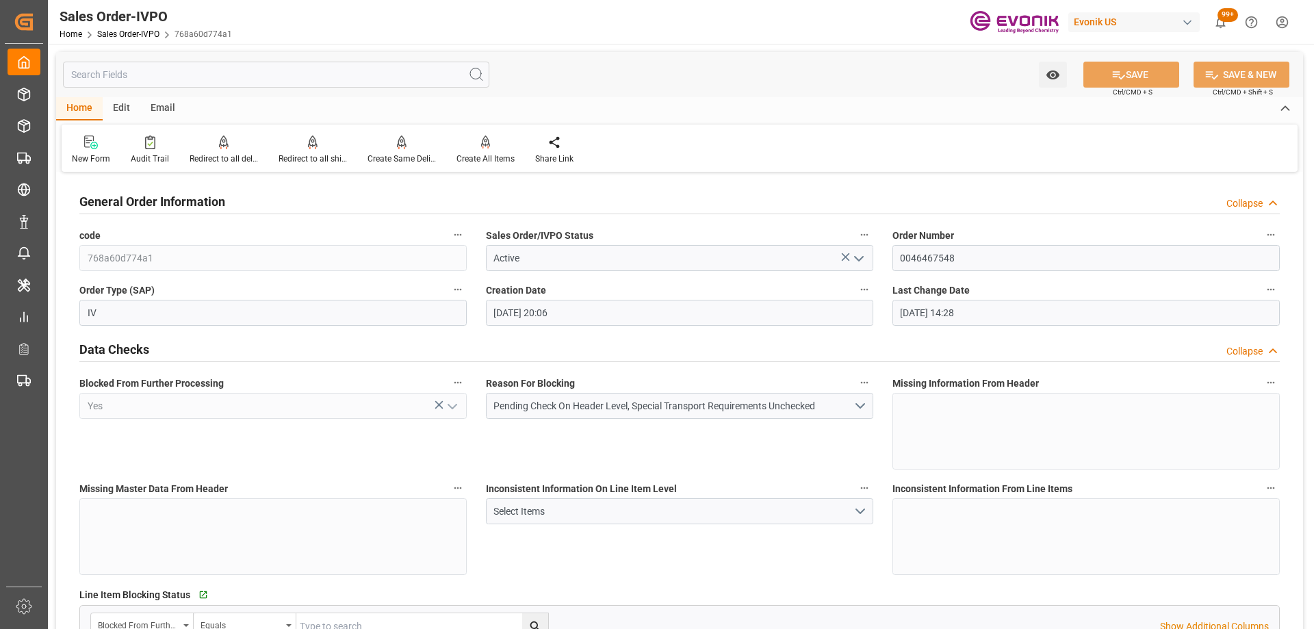
type input "10-02-2025 14:28"
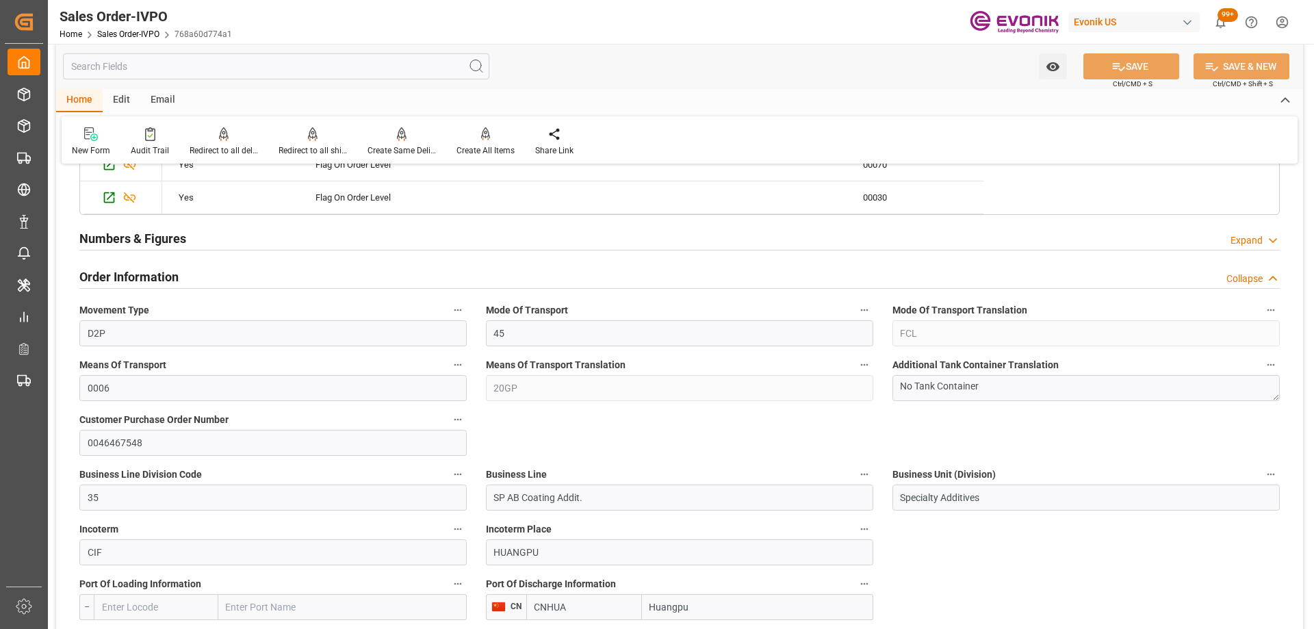
scroll to position [958, 0]
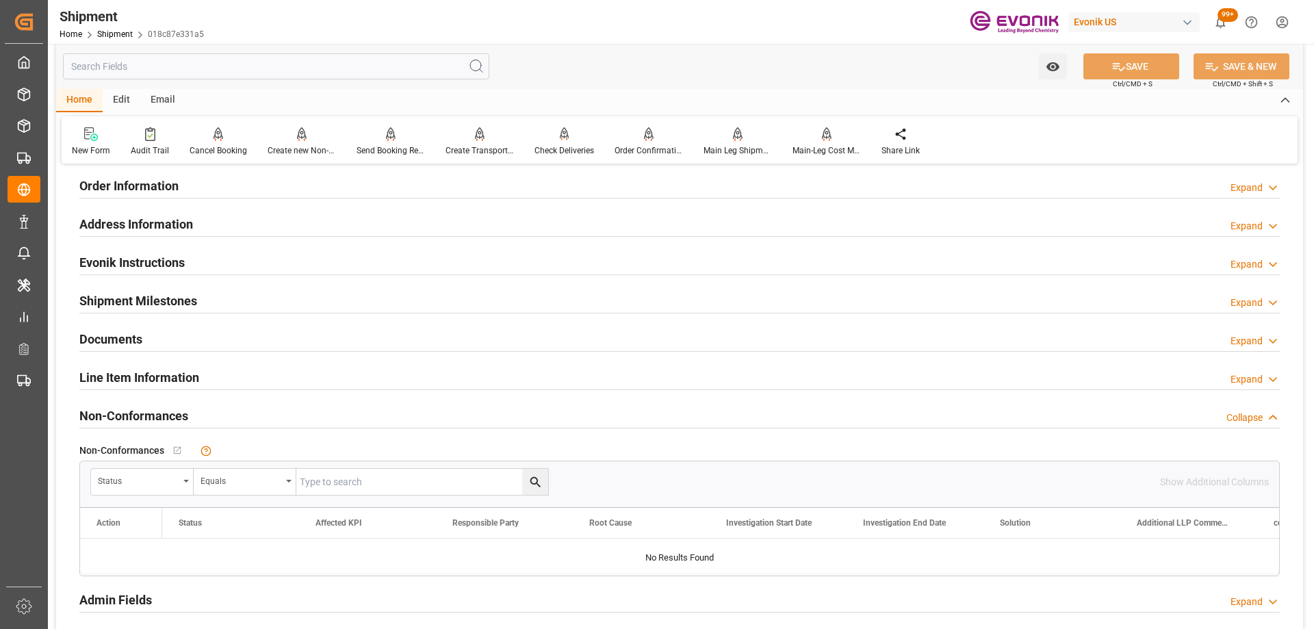
scroll to position [890, 0]
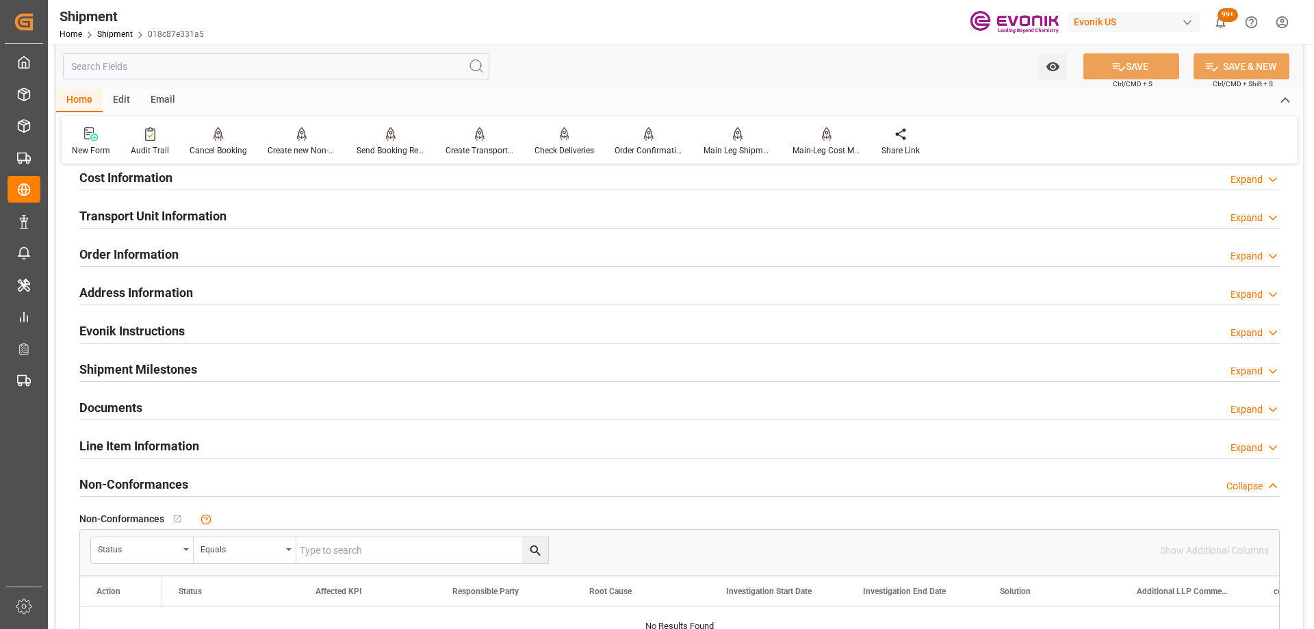
click at [270, 218] on div "Transport Unit Information Expand" at bounding box center [679, 215] width 1200 height 26
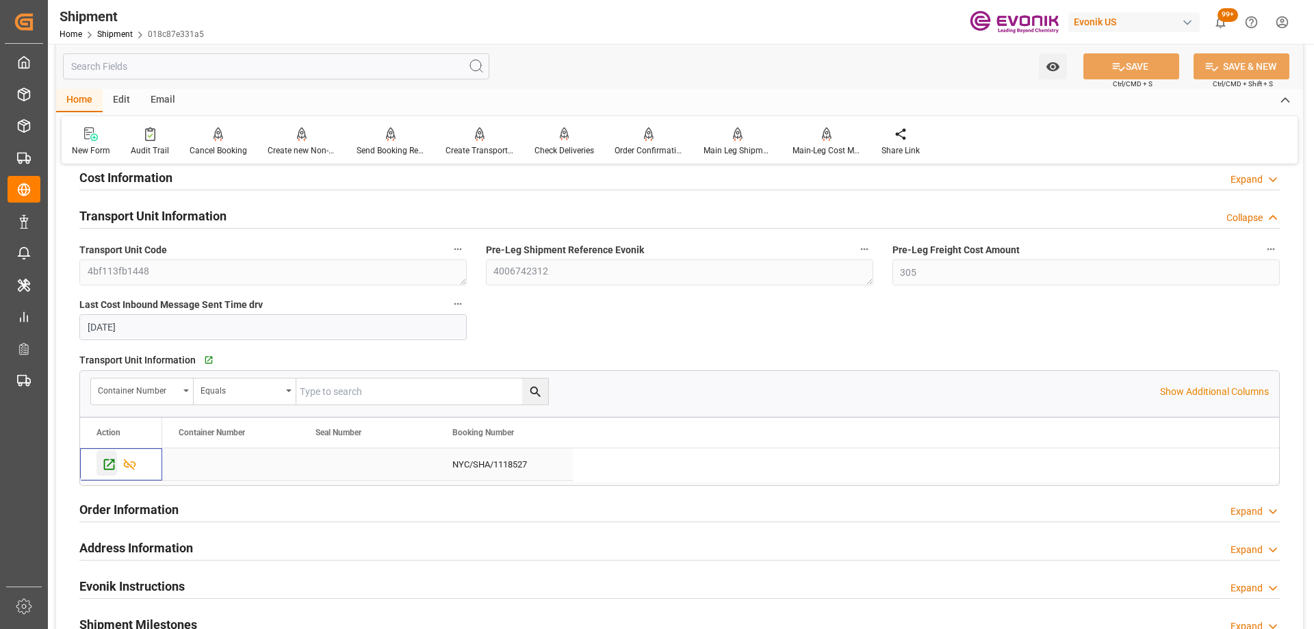
click at [102, 474] on div "Press SPACE to select this row." at bounding box center [106, 462] width 21 height 25
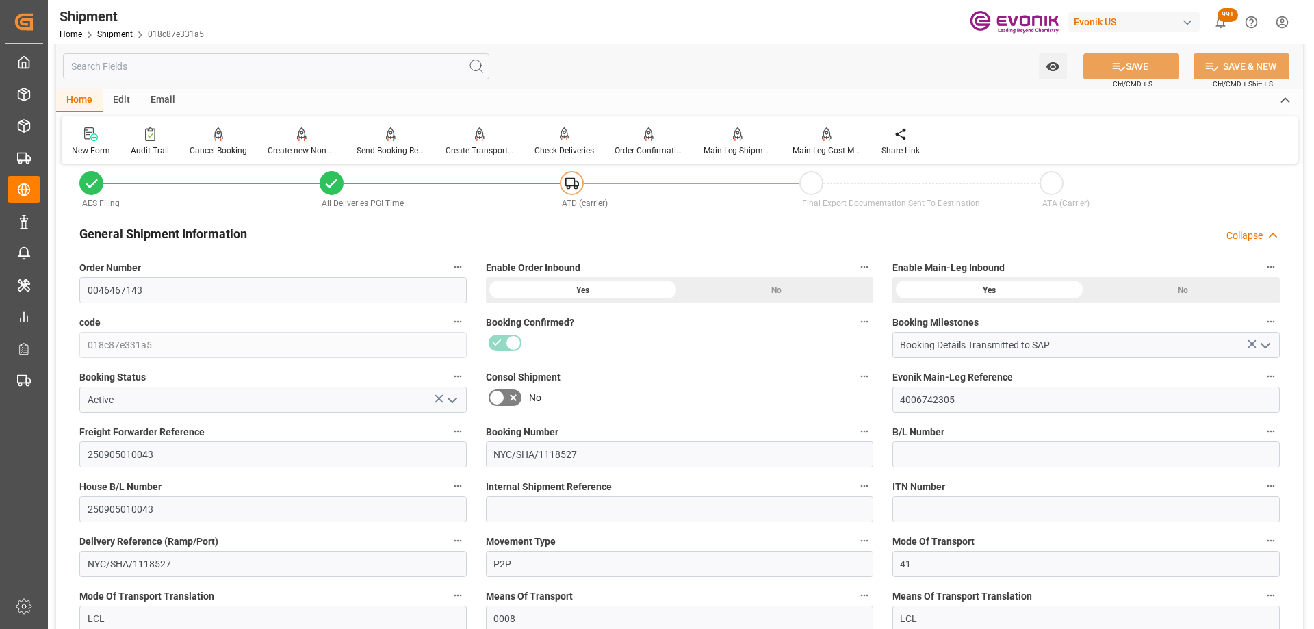
scroll to position [0, 0]
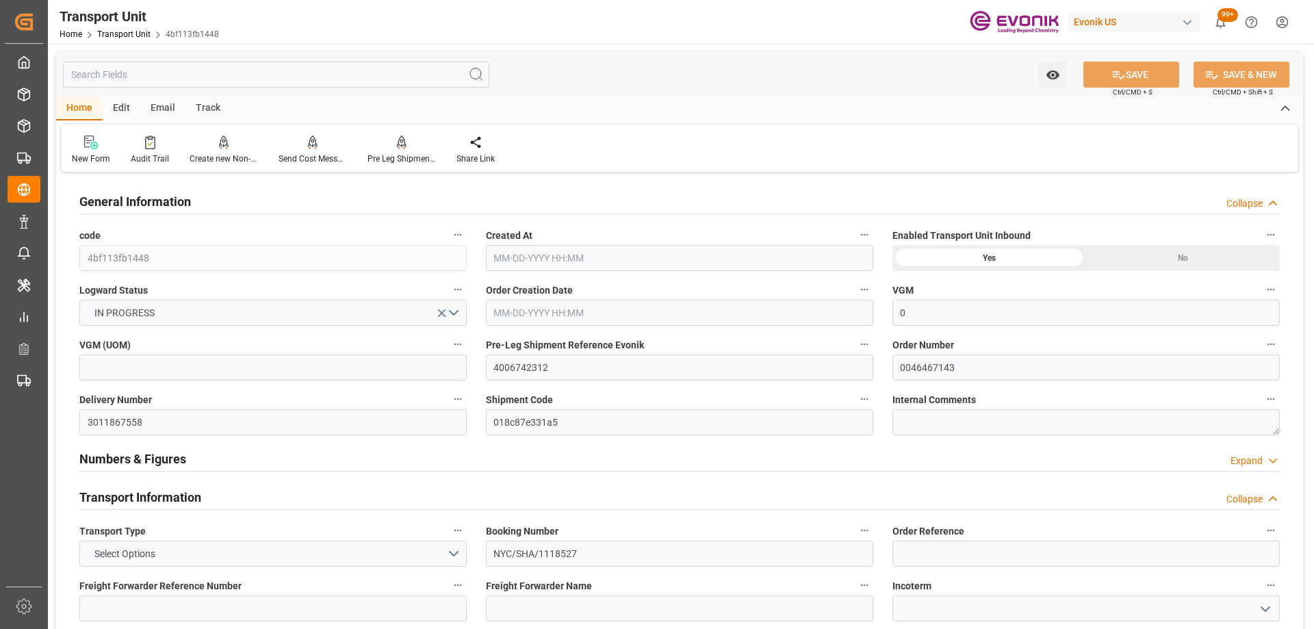
type input "0"
type input "AC Containerline"
type input "Leschaco Inc."
type input "USLGB"
type input "CNSHA"
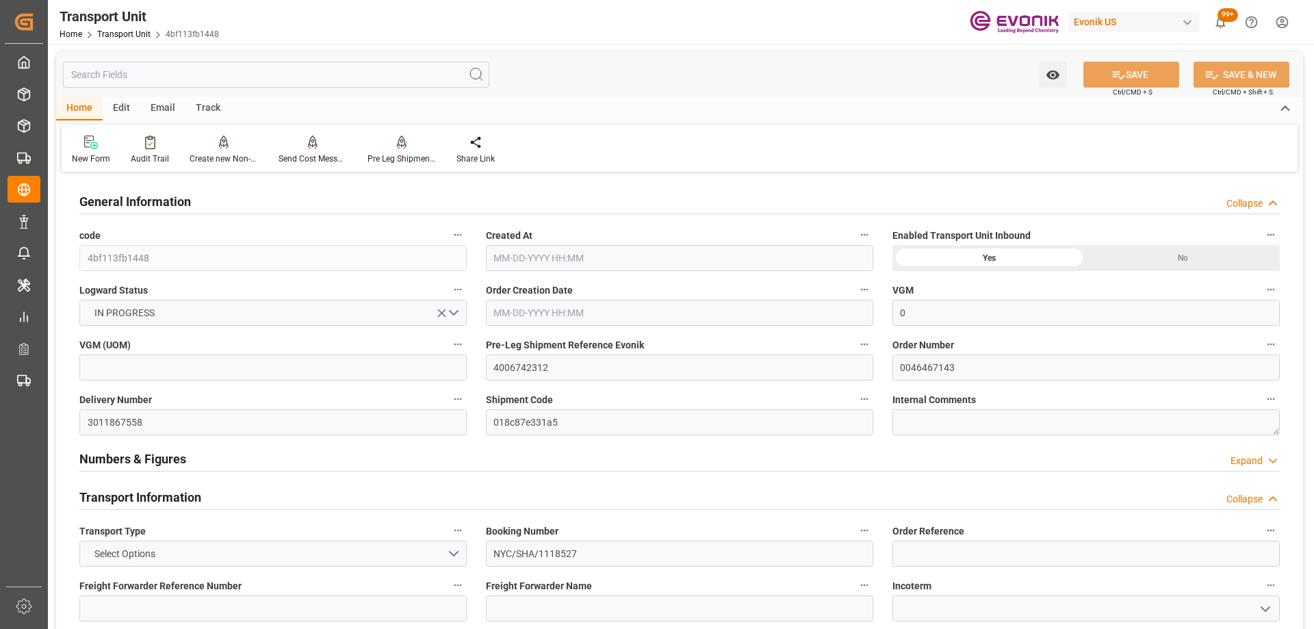
type input "2630.04"
type input "[DATE] 20:20"
type input "[DATE]"
type input "[DATE] 00:00"
type input "[DATE] 16:30"
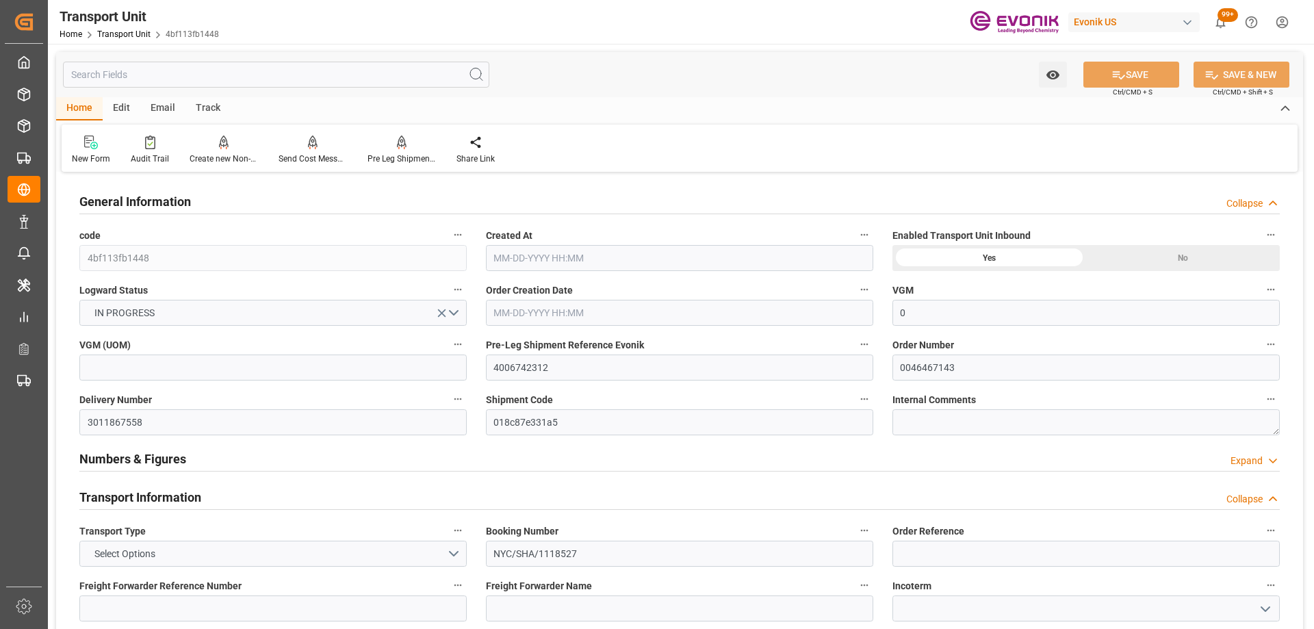
type input "[DATE] 00:00"
type input "[DATE] 16:30"
type input "[DATE] 00:00"
